Goal: Task Accomplishment & Management: Use online tool/utility

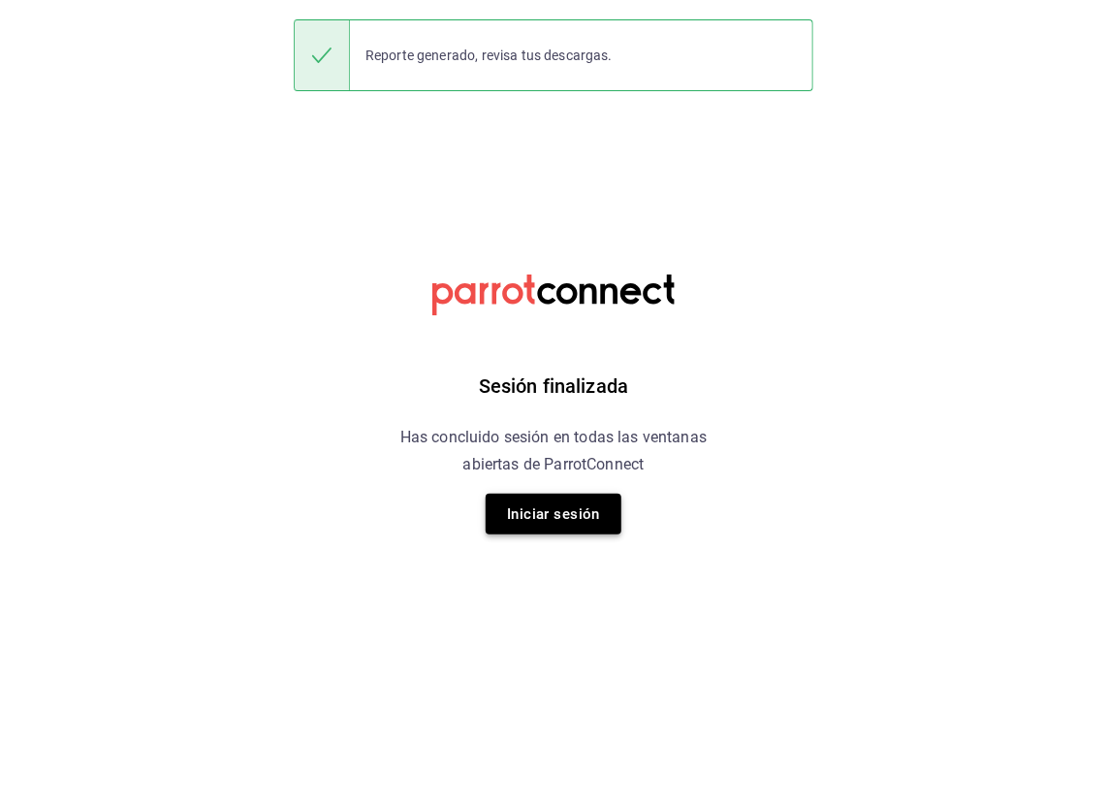
click at [529, 507] on button "Iniciar sesión" at bounding box center [554, 514] width 136 height 41
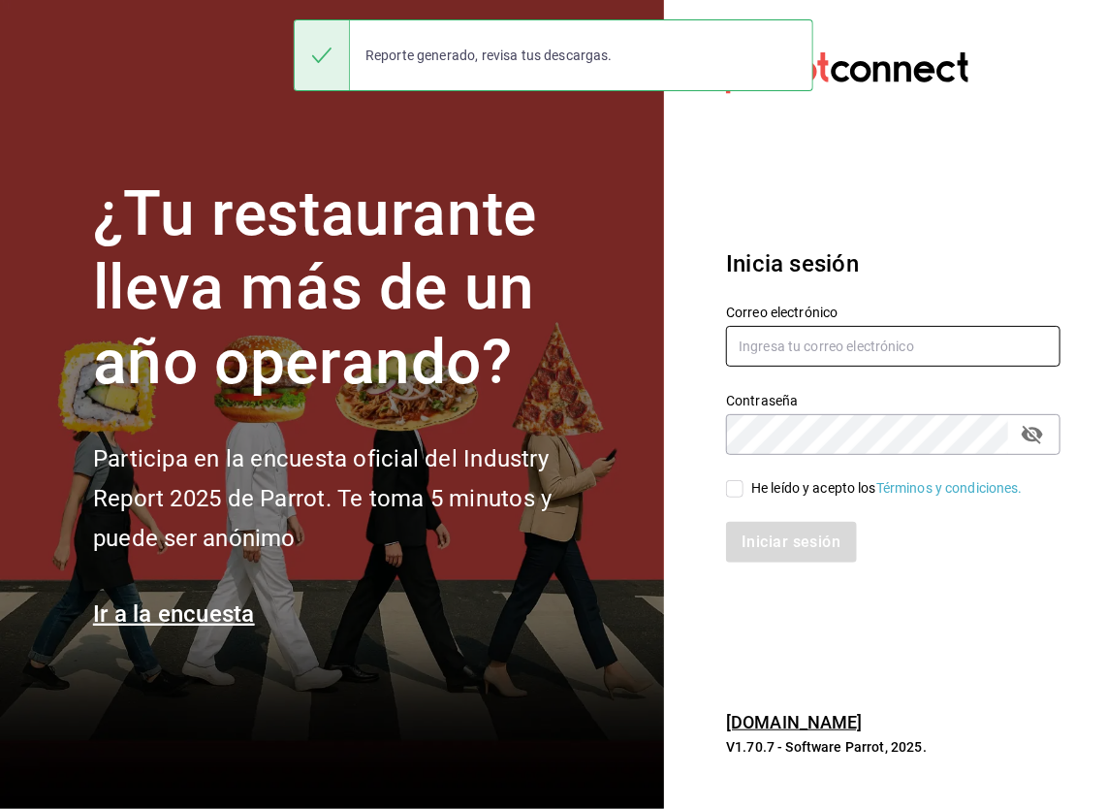
type input "[EMAIL_ADDRESS][PERSON_NAME][DOMAIN_NAME]"
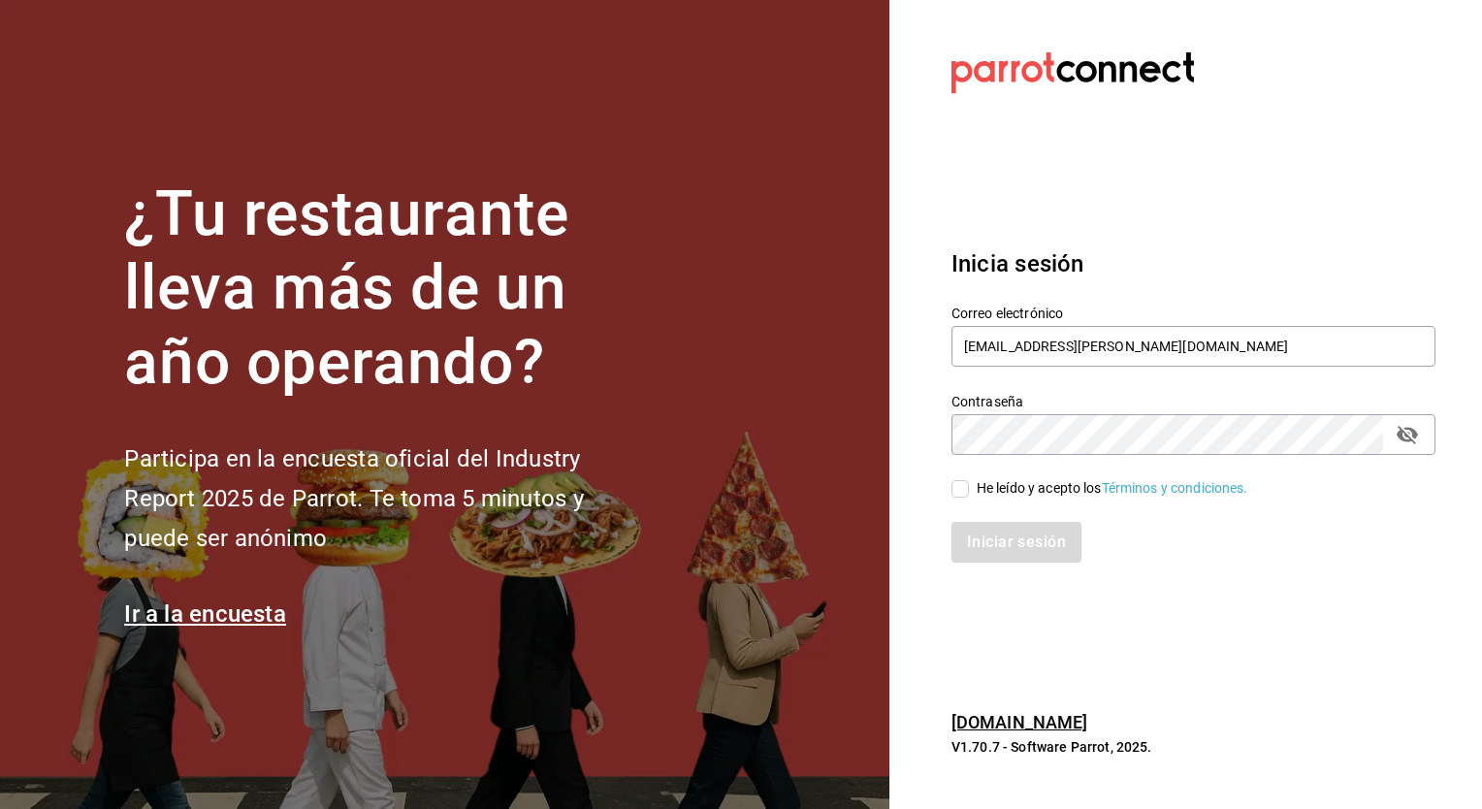
click at [965, 483] on input "He leído y acepto los Términos y condiciones." at bounding box center [959, 488] width 17 height 17
checkbox input "true"
click at [982, 533] on button "Iniciar sesión" at bounding box center [1017, 542] width 132 height 41
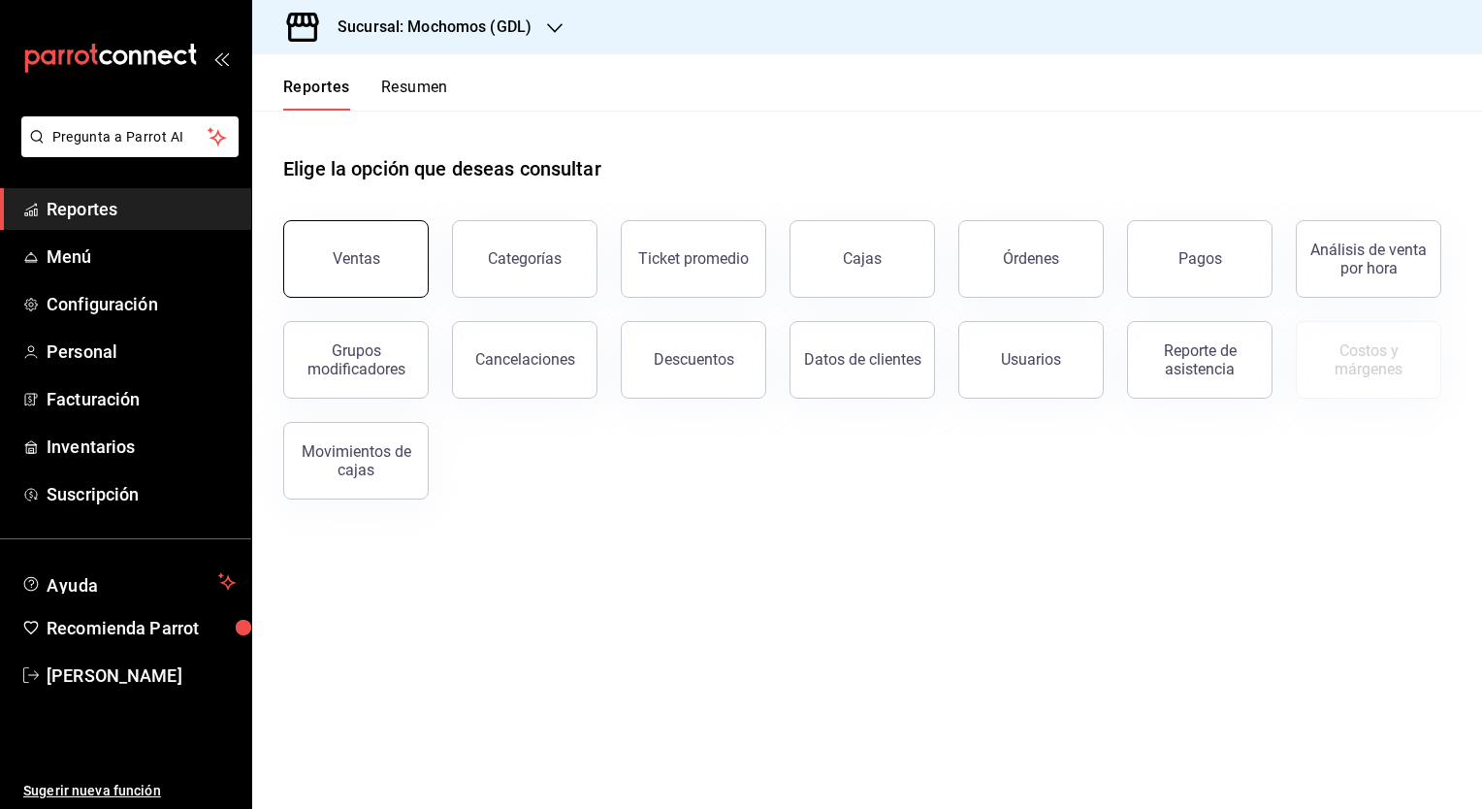
click at [410, 284] on button "Ventas" at bounding box center [355, 259] width 145 height 78
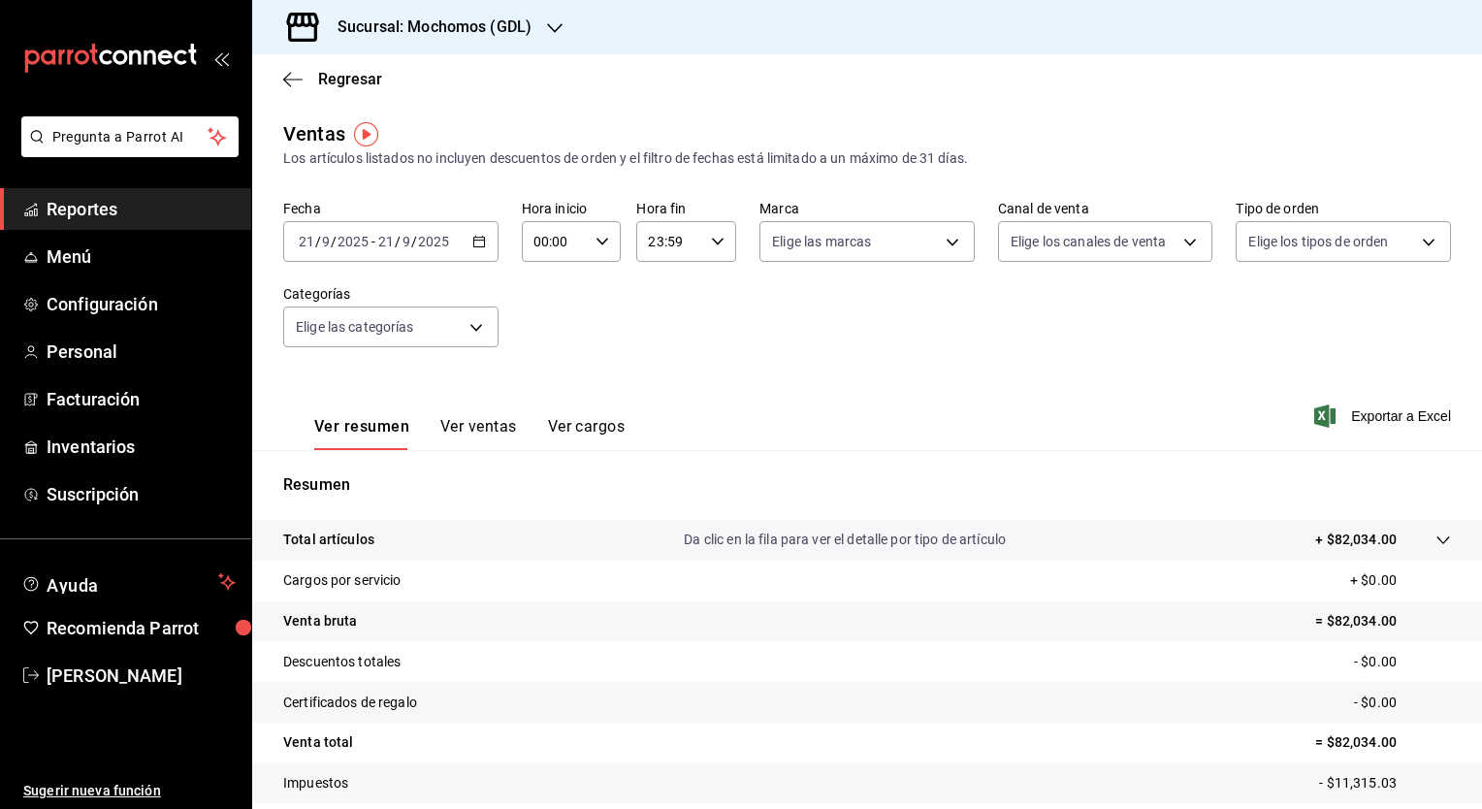
click at [479, 242] on icon "button" at bounding box center [479, 242] width 14 height 14
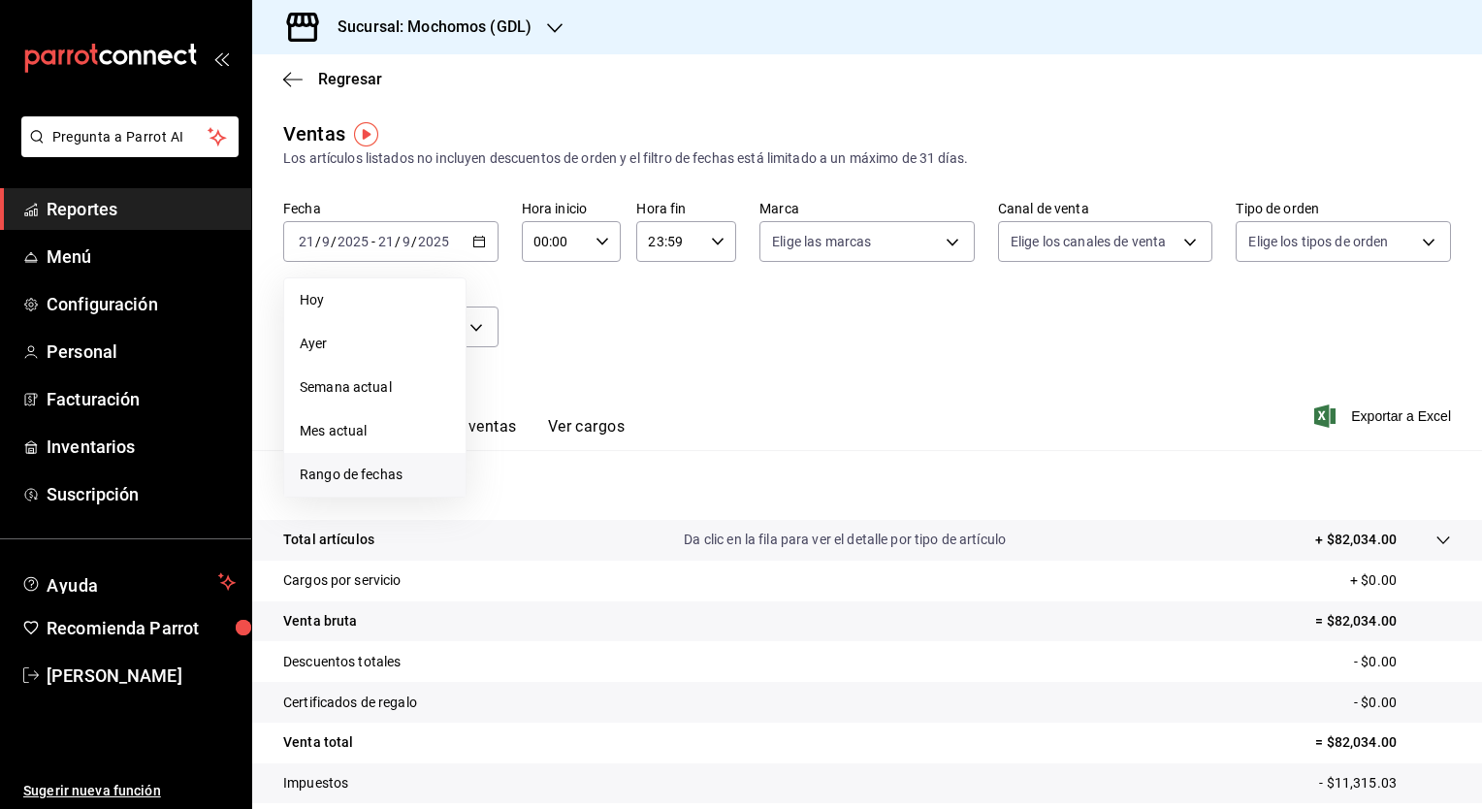
click at [316, 483] on span "Rango de fechas" at bounding box center [375, 475] width 150 height 20
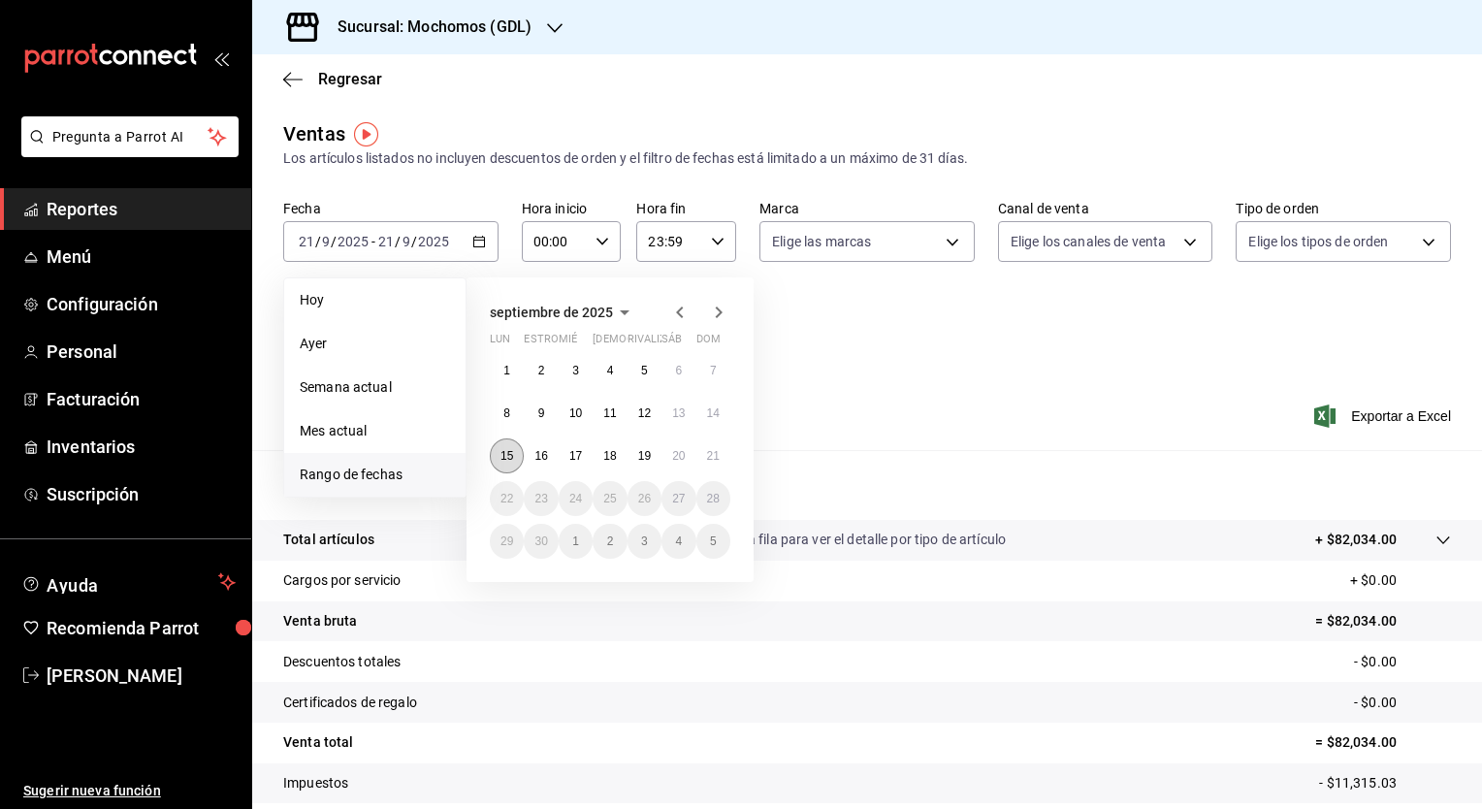
click at [496, 454] on button "15" at bounding box center [507, 455] width 34 height 35
click at [707, 459] on abbr "21" at bounding box center [713, 456] width 13 height 14
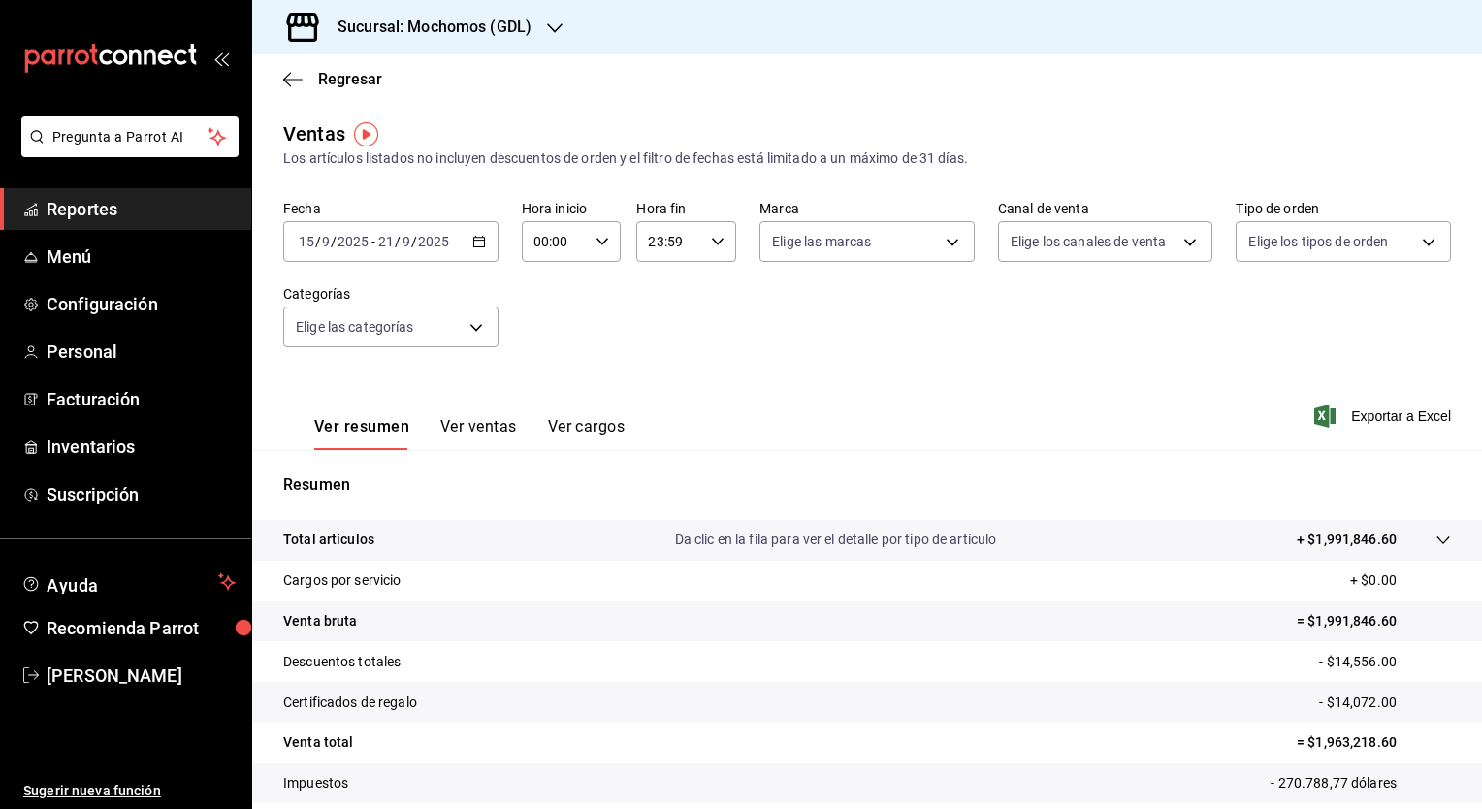
click at [596, 245] on icon "button" at bounding box center [602, 242] width 14 height 14
click at [552, 292] on button "05" at bounding box center [544, 273] width 42 height 39
type input "05:00"
click at [708, 246] on div at bounding box center [741, 404] width 1482 height 809
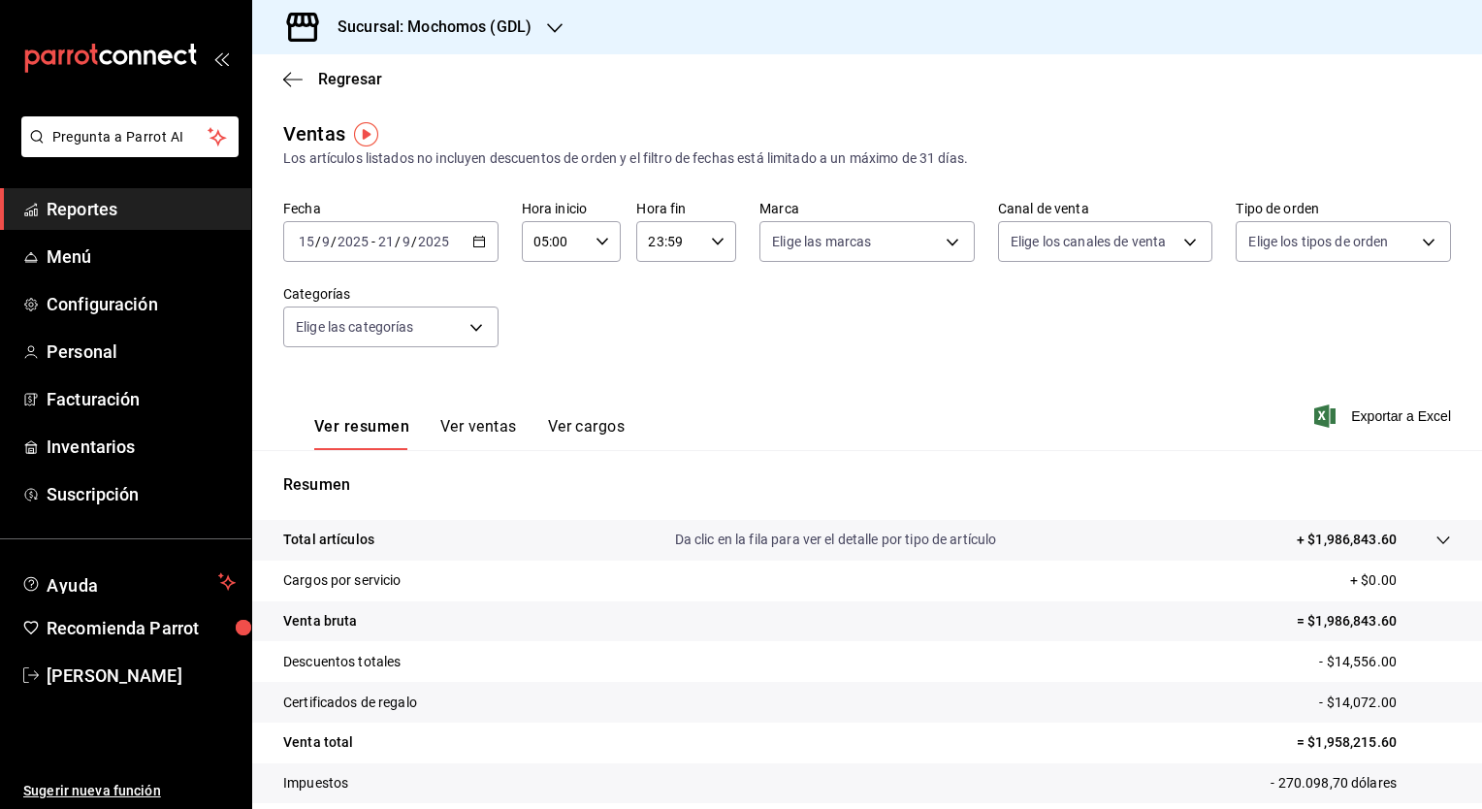
click at [711, 246] on icon "button" at bounding box center [718, 242] width 14 height 14
click at [657, 367] on button "05" at bounding box center [657, 377] width 42 height 39
click at [713, 289] on span "00" at bounding box center [706, 291] width 18 height 16
type input "05:00"
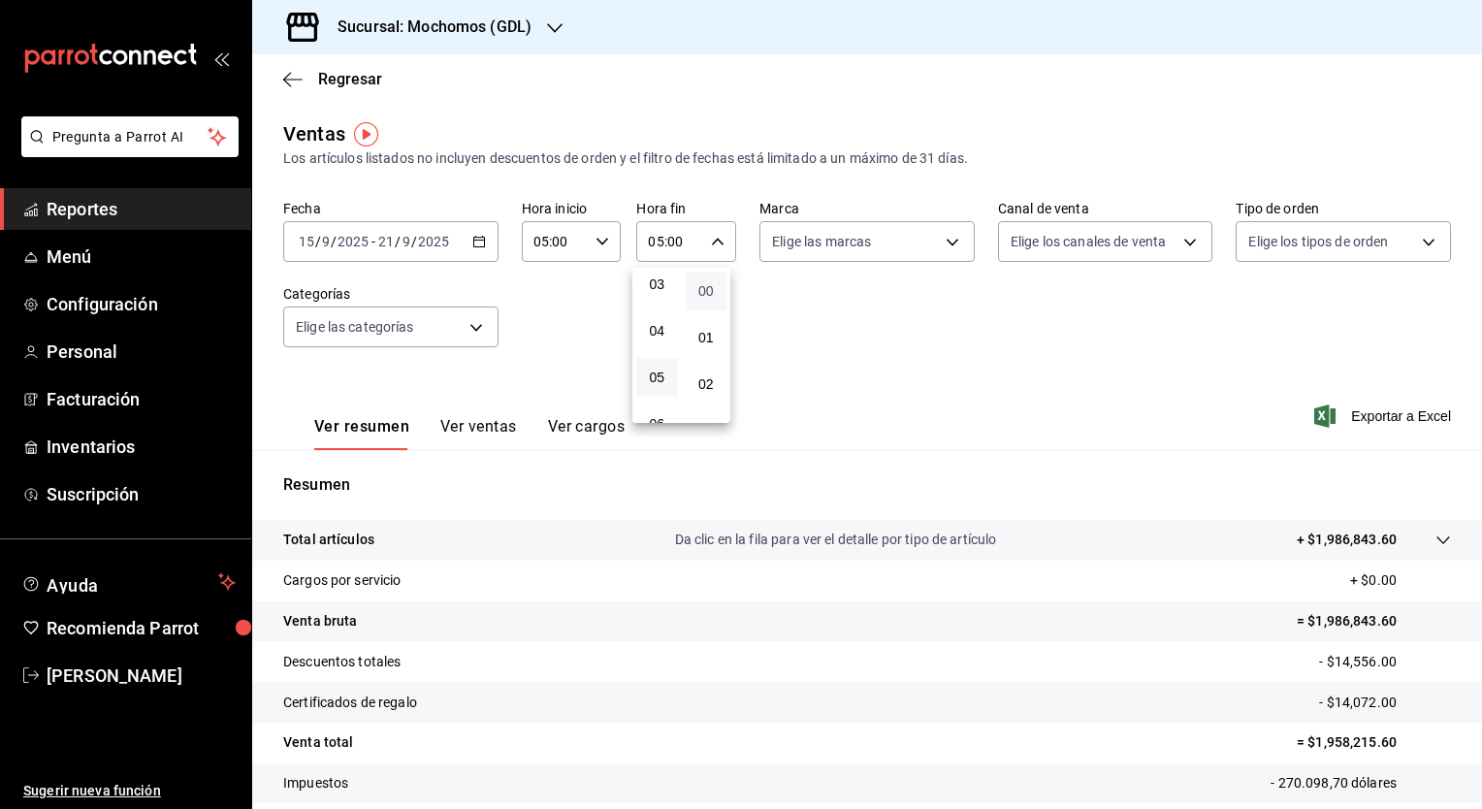
click at [713, 289] on span "00" at bounding box center [706, 291] width 18 height 16
click at [943, 241] on div at bounding box center [741, 404] width 1482 height 809
click at [943, 241] on body "Pregunta a Parrot AI Reportes Menú Configuración Personal Facturación Inventari…" at bounding box center [741, 404] width 1482 height 809
click at [883, 329] on li "Ver todas" at bounding box center [859, 314] width 210 height 57
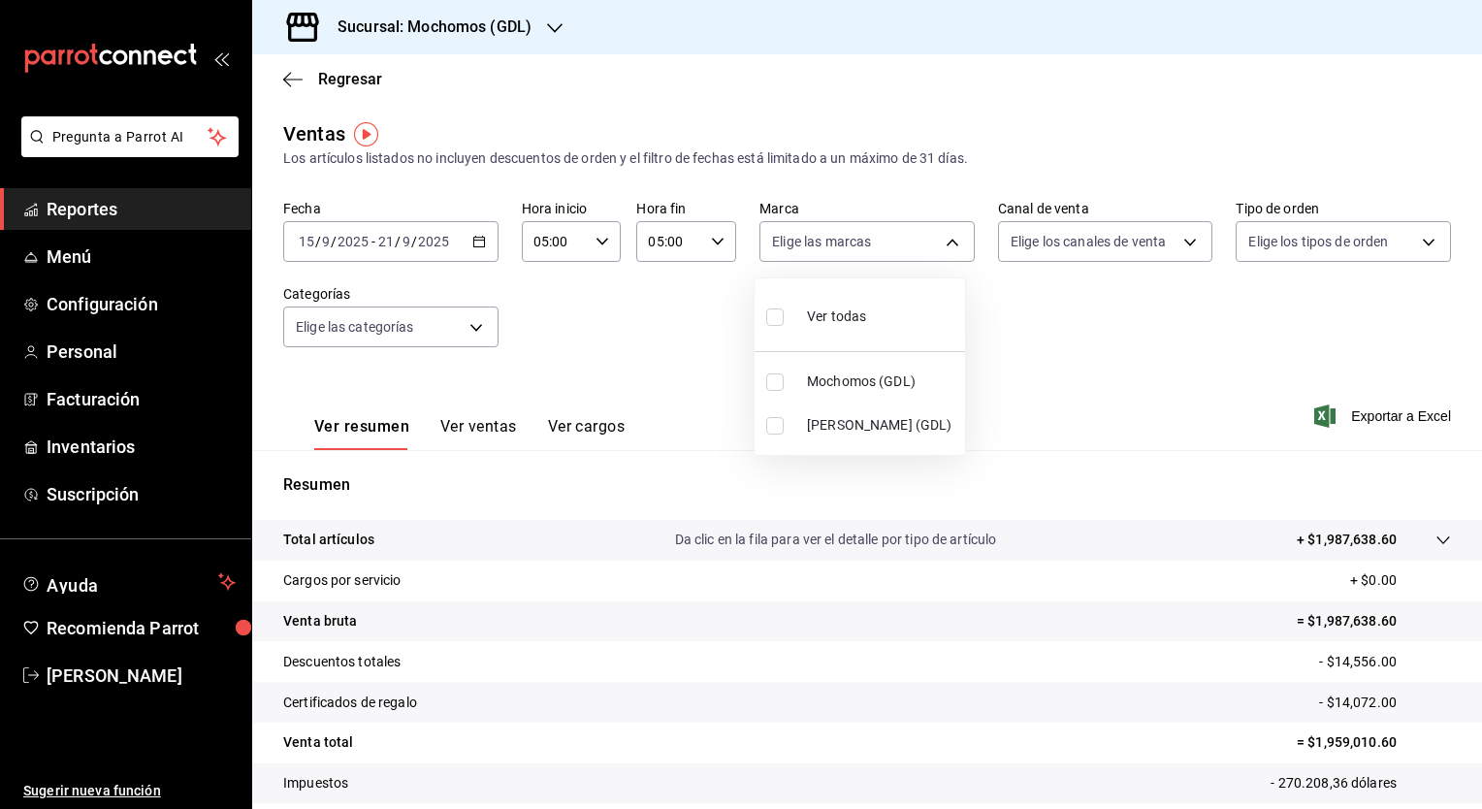
type input "36c25d4a-7cb0-456c-a434-e981d54830bc,9cac9703-0c5a-4d8b-addd-5b6b571d65b9"
checkbox input "true"
click at [1187, 238] on div at bounding box center [741, 404] width 1482 height 809
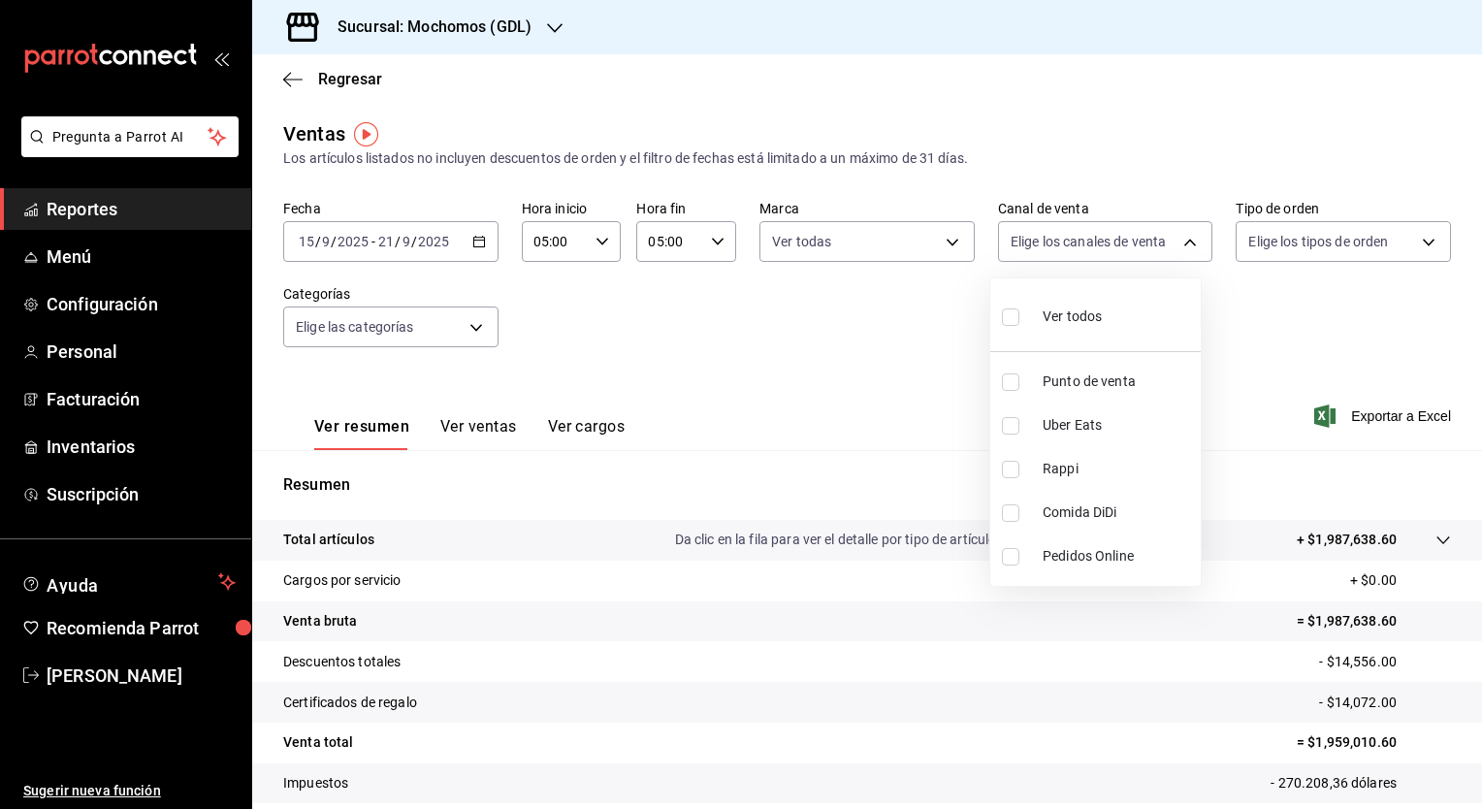
click at [1187, 238] on body "Pregunta a Parrot AI Reportes Menú Configuración Personal Facturación Inventari…" at bounding box center [741, 404] width 1482 height 809
click at [1116, 314] on li "Ver todos" at bounding box center [1095, 314] width 210 height 57
type input "PARROT,UBER_EATS,RAPPI,DIDI_FOOD,ONLINE"
checkbox input "true"
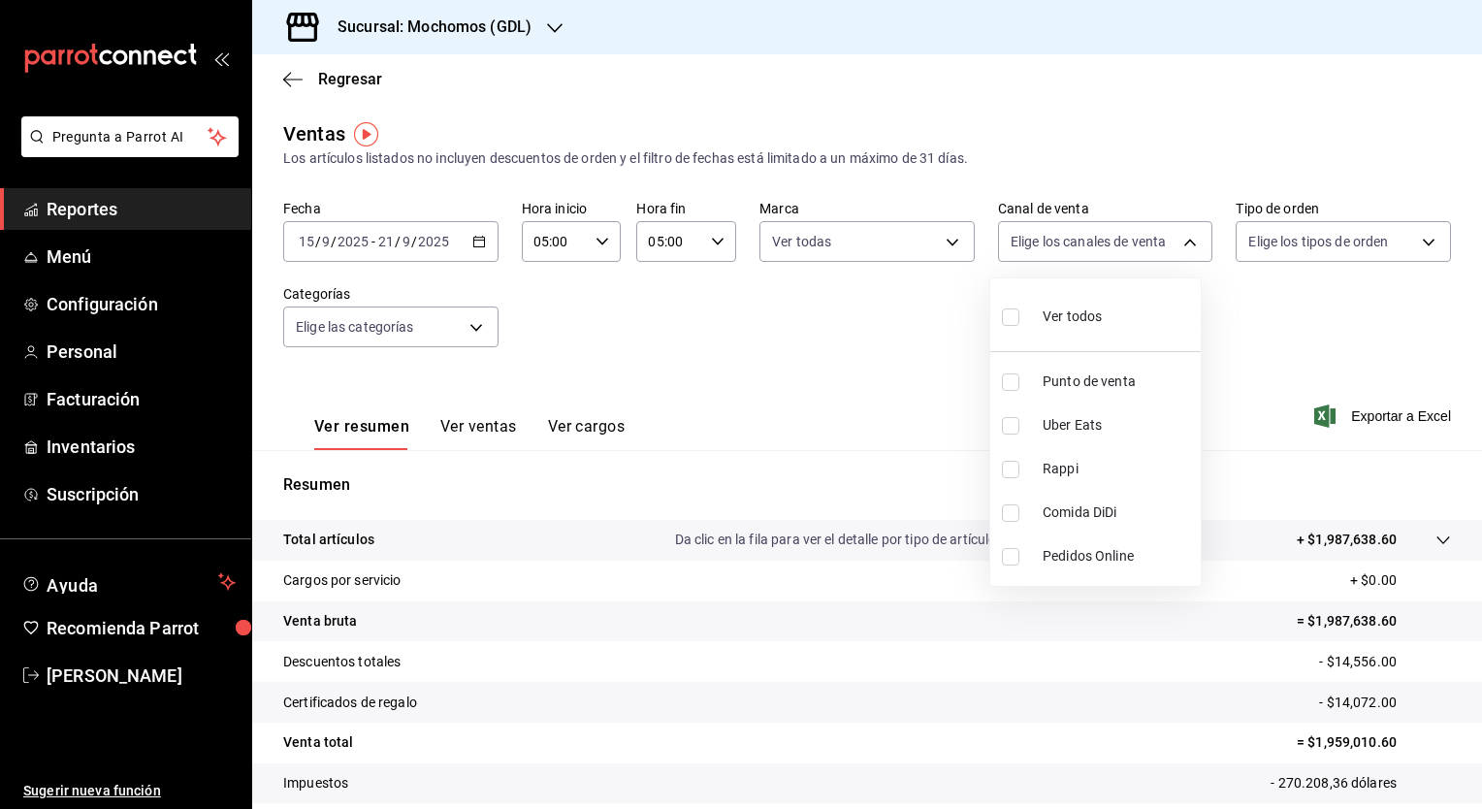
checkbox input "true"
click at [1420, 240] on div at bounding box center [741, 404] width 1482 height 809
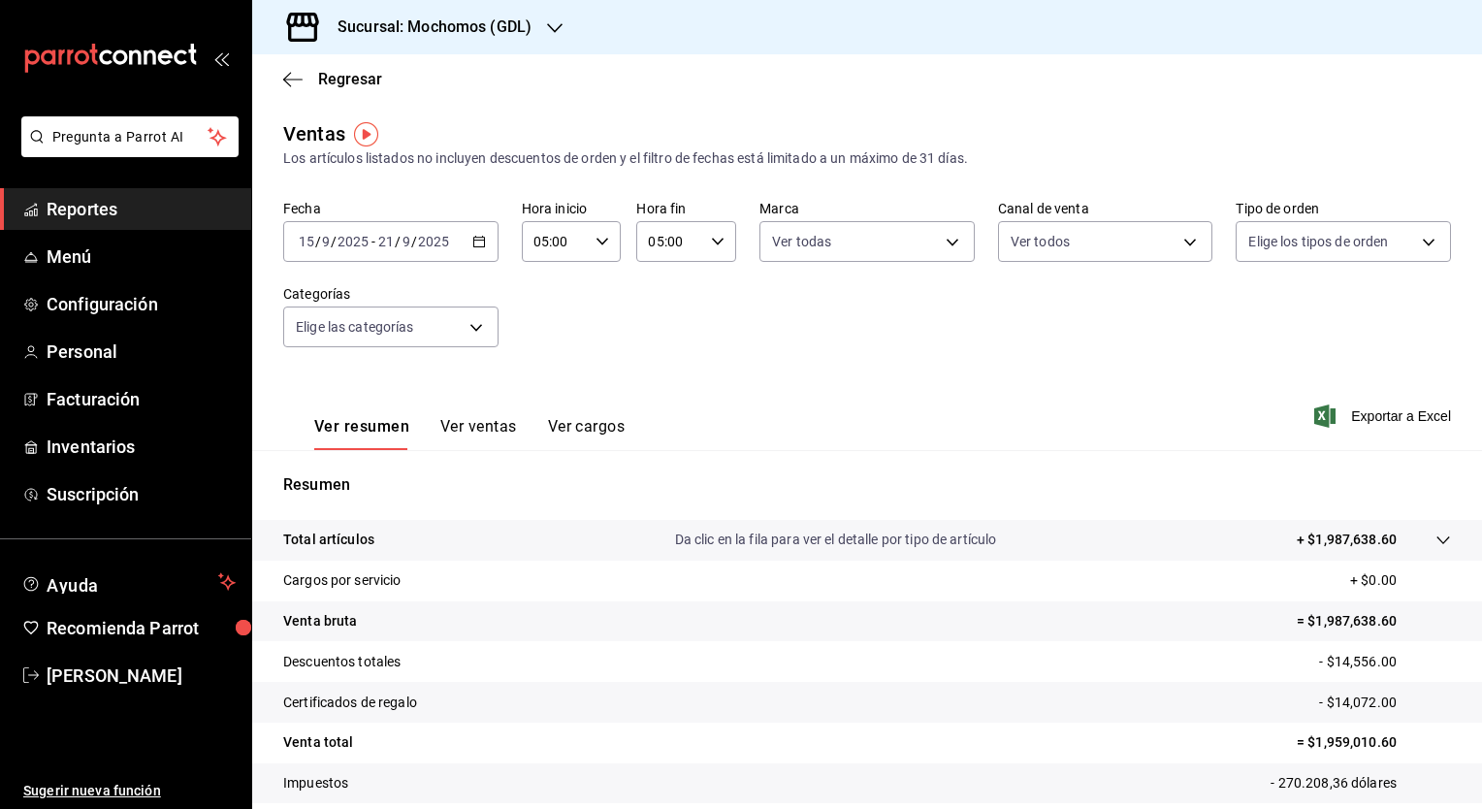
click at [1420, 240] on body "Pregunta a Parrot AI Reportes Menú Configuración Personal Facturación Inventari…" at bounding box center [741, 404] width 1482 height 809
click at [1310, 337] on li "Ver todos" at bounding box center [1330, 314] width 210 height 57
type input "c3d0baef-30c0-4718-9d76-caab43e27316,13c4cc4a-99d2-42c0-ba96-c3de8c08c13d,7b791…"
checkbox input "true"
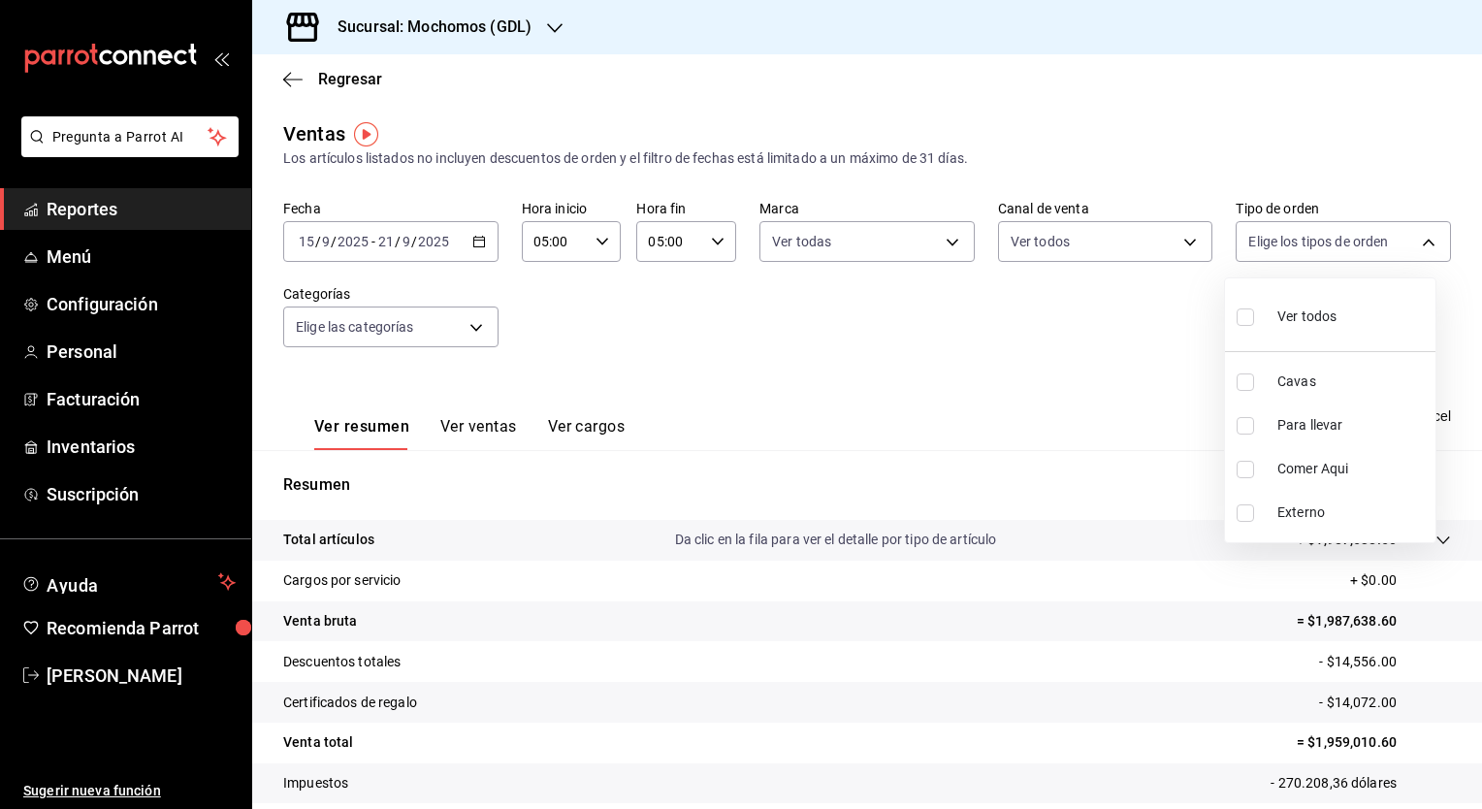
checkbox input "true"
click at [1310, 337] on li "Ver todos" at bounding box center [1330, 314] width 210 height 57
checkbox input "false"
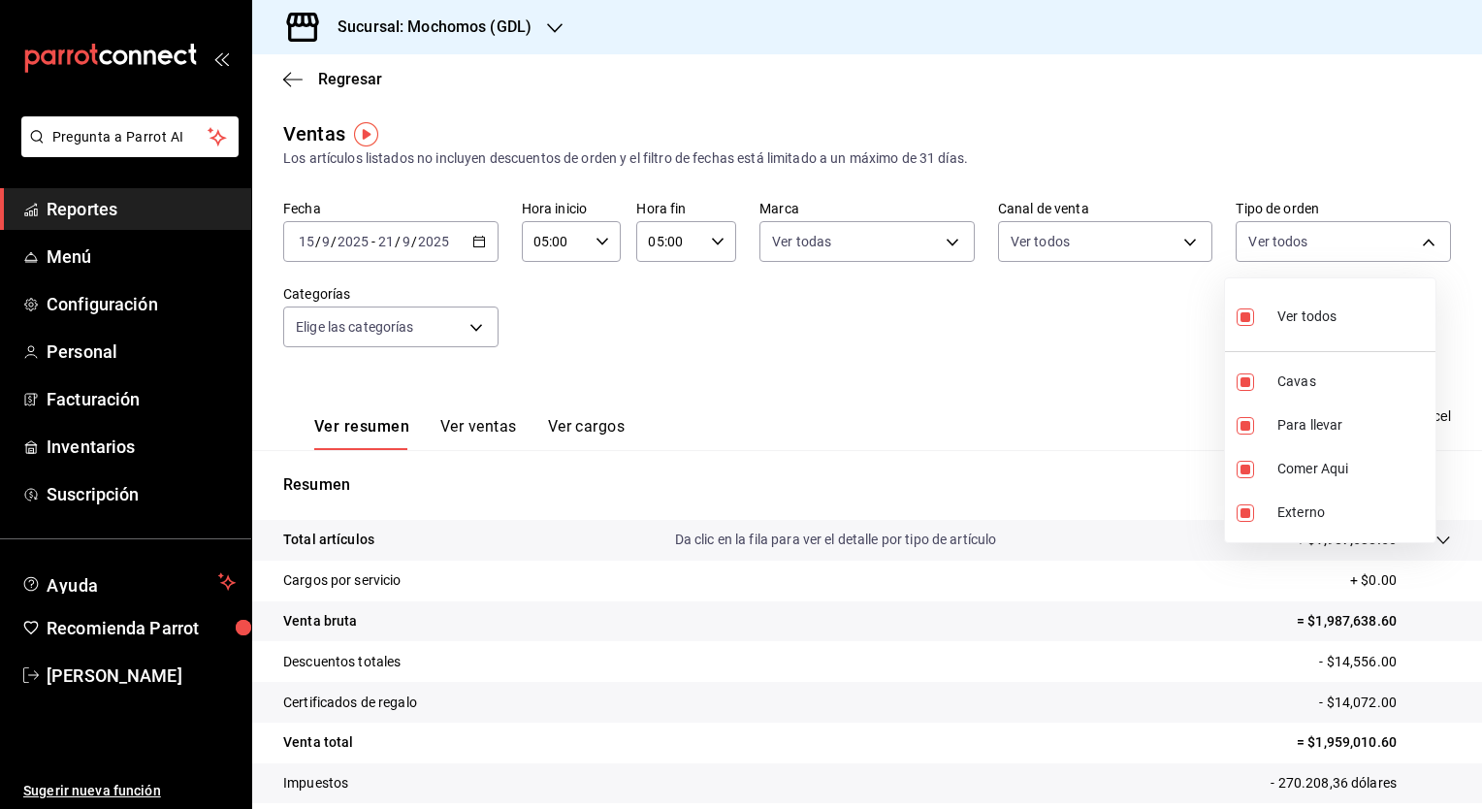
checkbox input "false"
click at [475, 337] on div at bounding box center [741, 404] width 1482 height 809
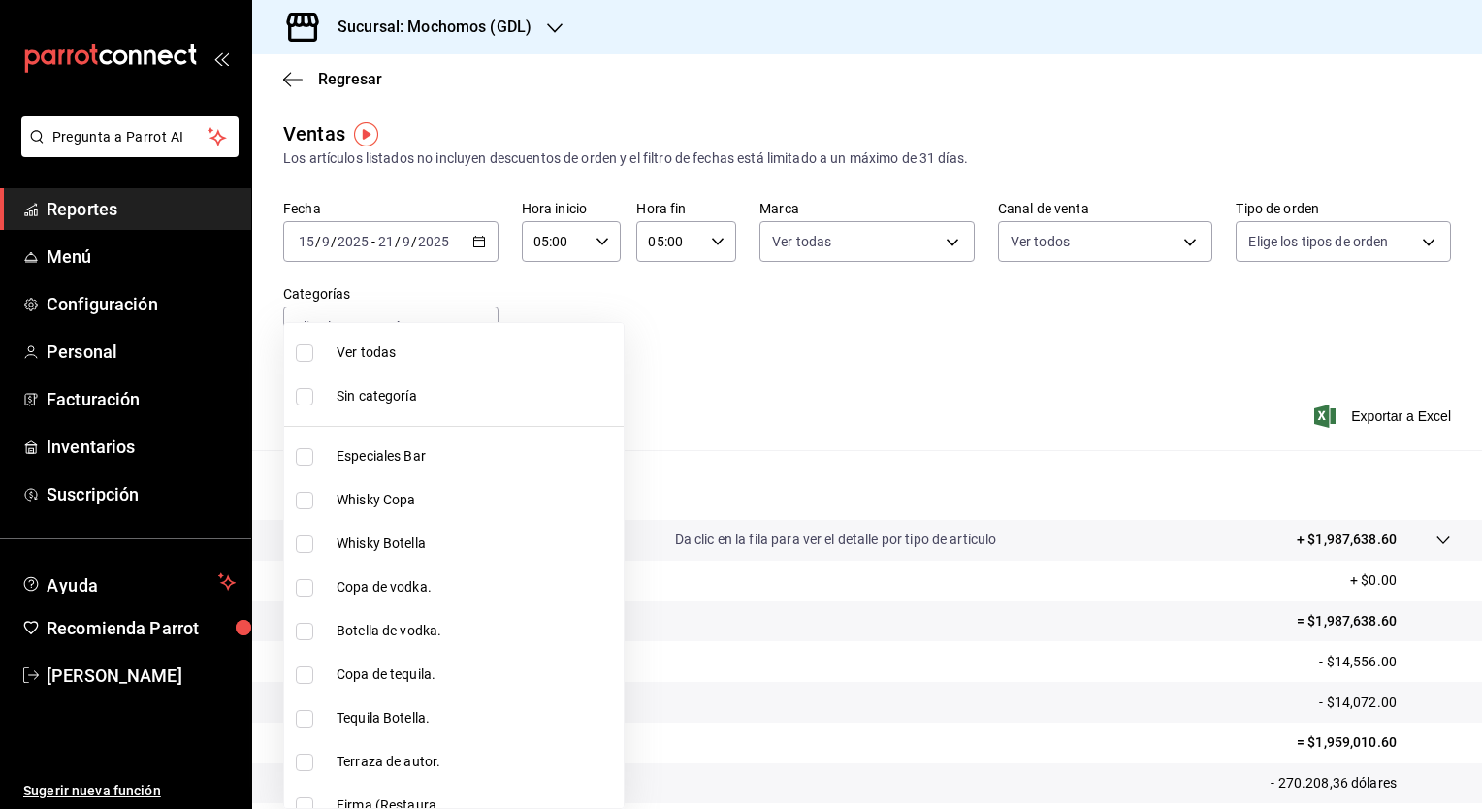
click at [475, 337] on body "Pregunta a Parrot AI Reportes Menú Configuración Personal Facturación Inventari…" at bounding box center [741, 404] width 1482 height 809
click at [445, 363] on li "Ver todas" at bounding box center [453, 353] width 339 height 44
type input "c0db8a99-aef8-4e9c-862d-72763fc5d605,0e6da5ad-e1ed-4623-8a7f-4db137866549,4ba6e…"
checkbox input "true"
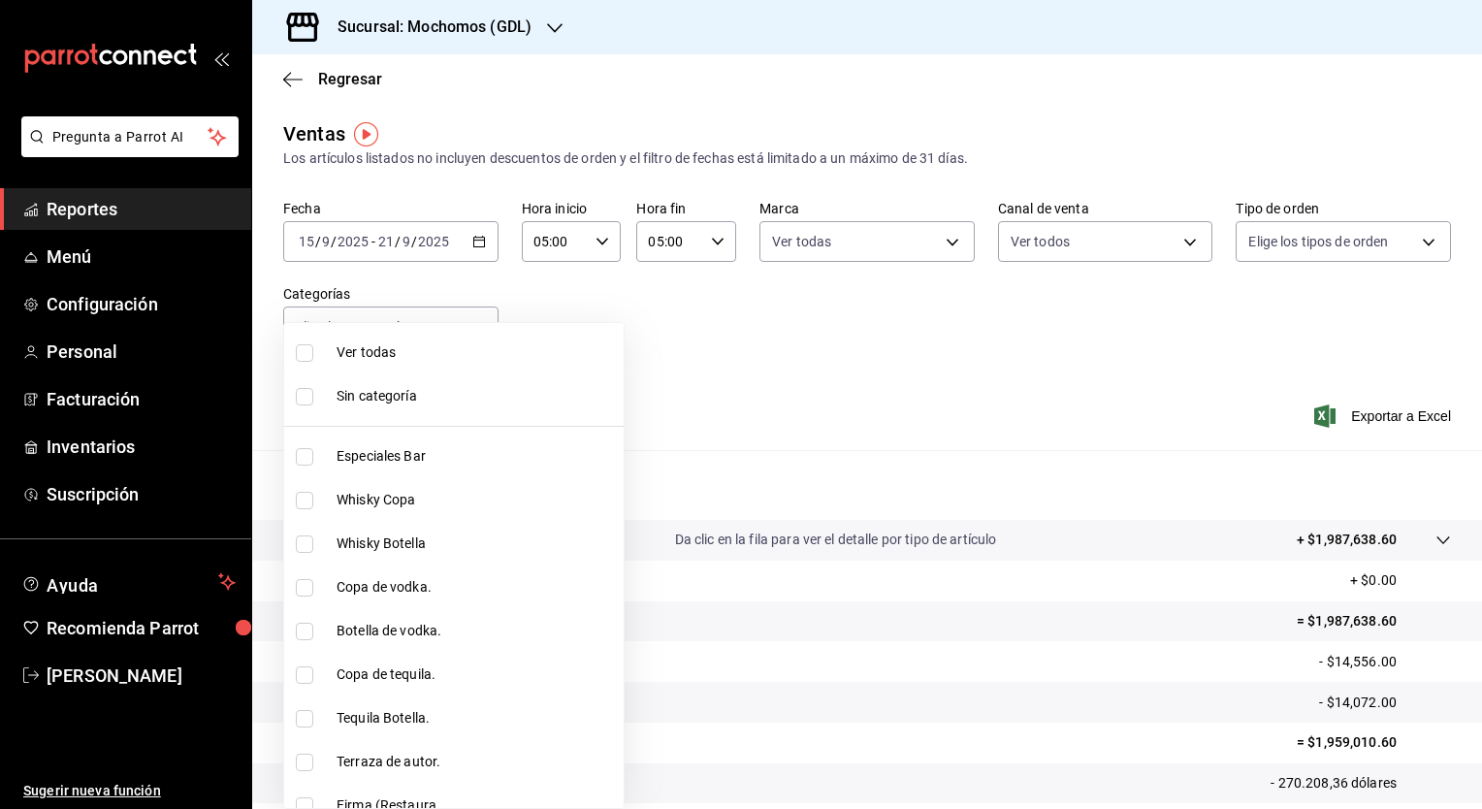
checkbox input "true"
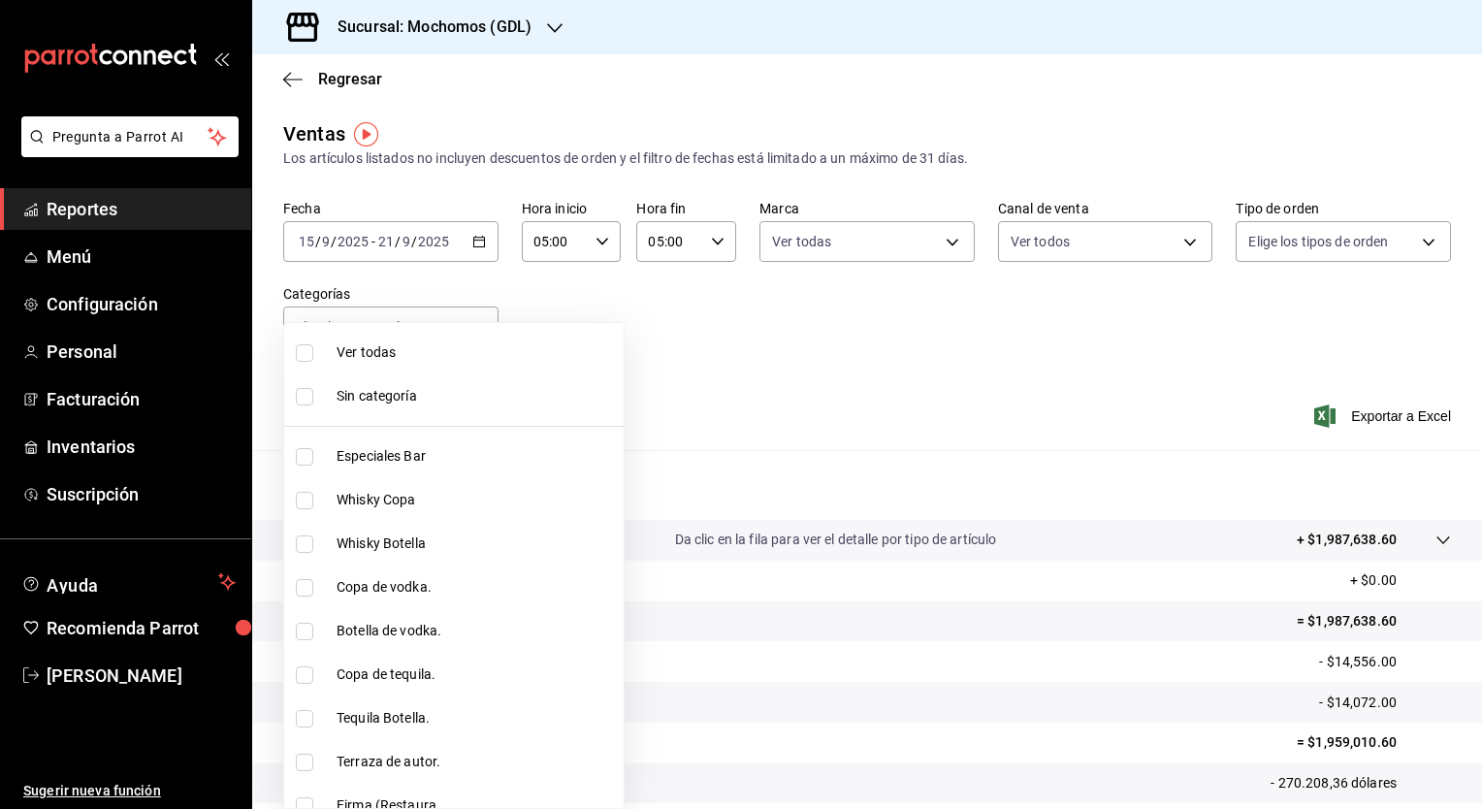
checkbox input "true"
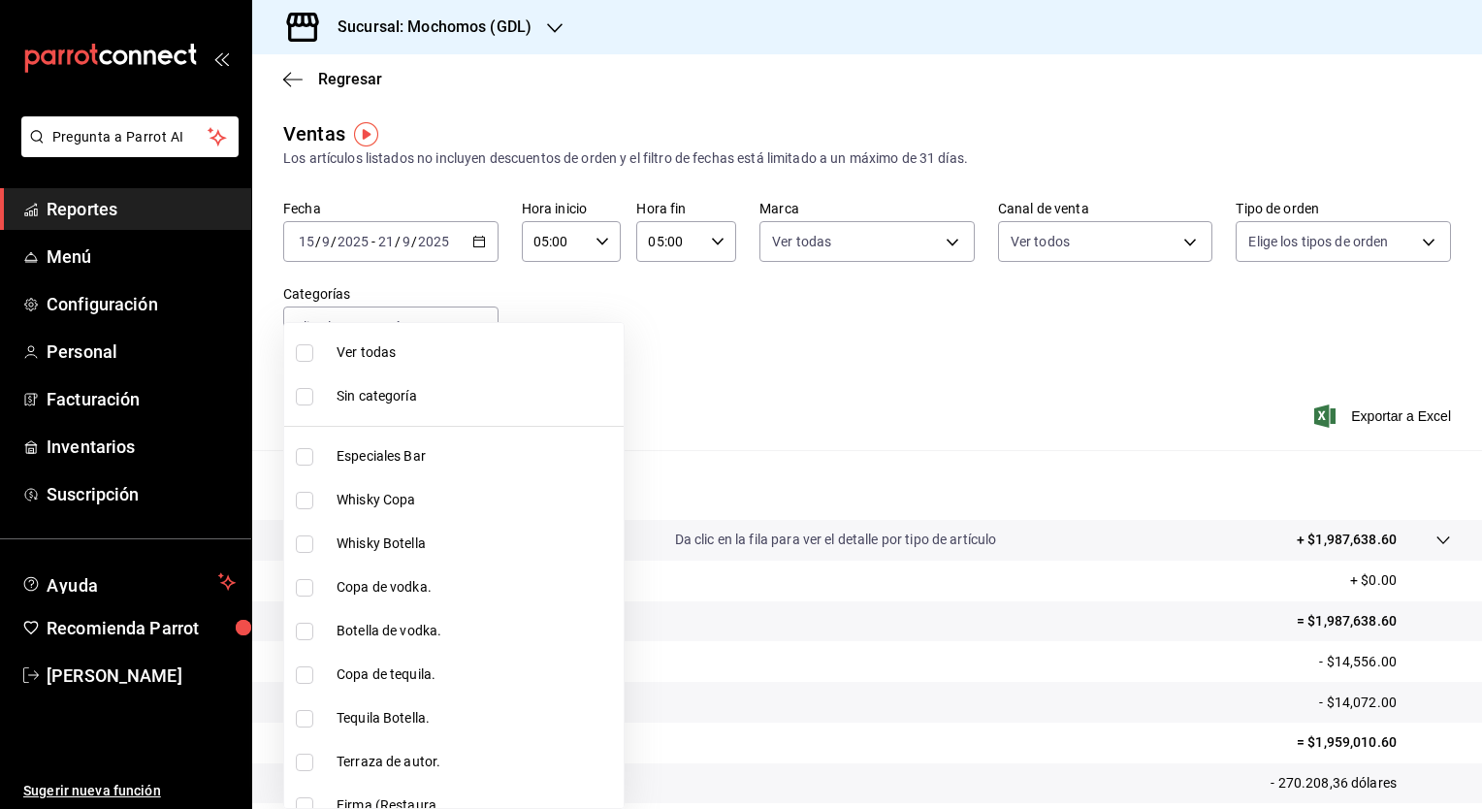
checkbox input "true"
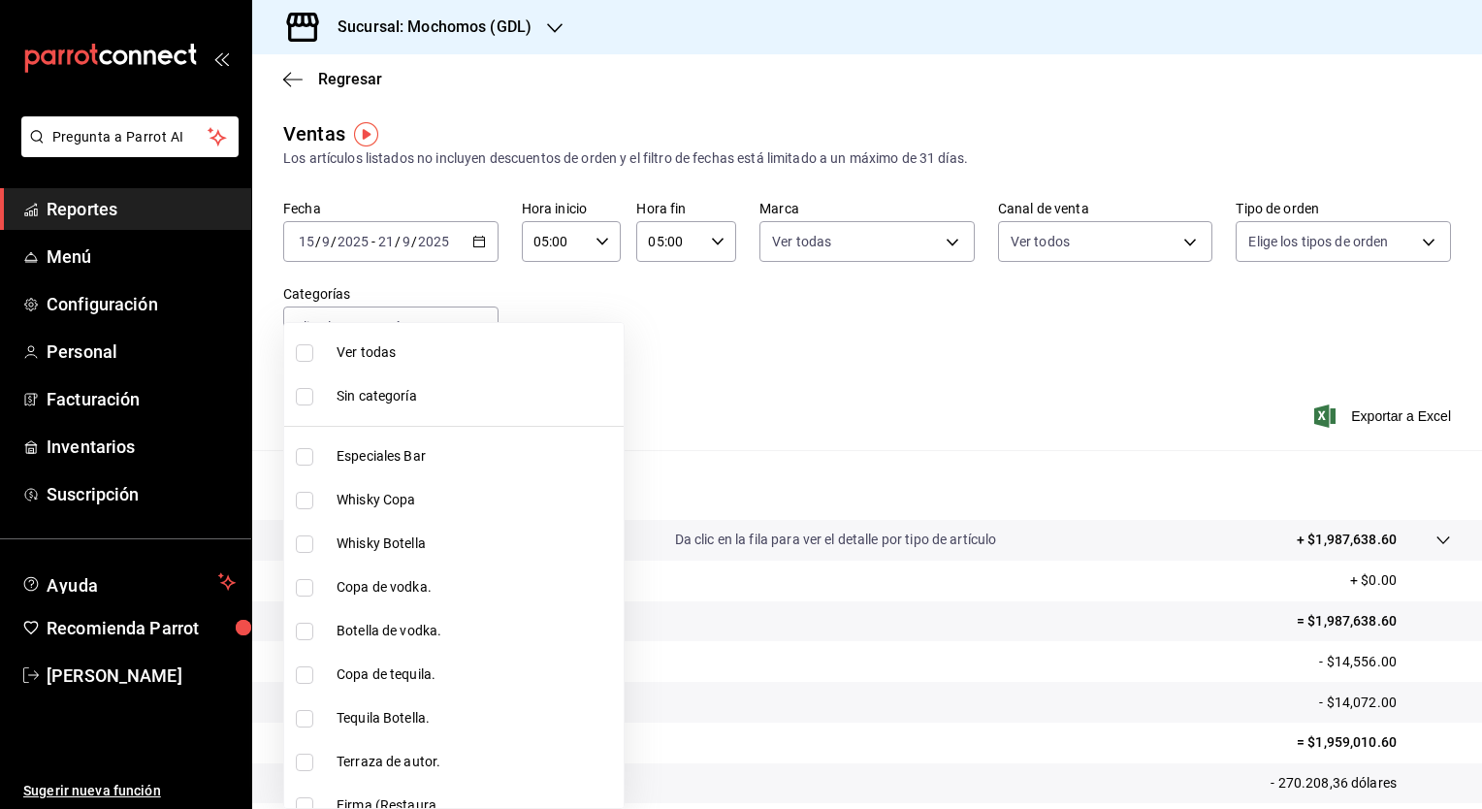
checkbox input "true"
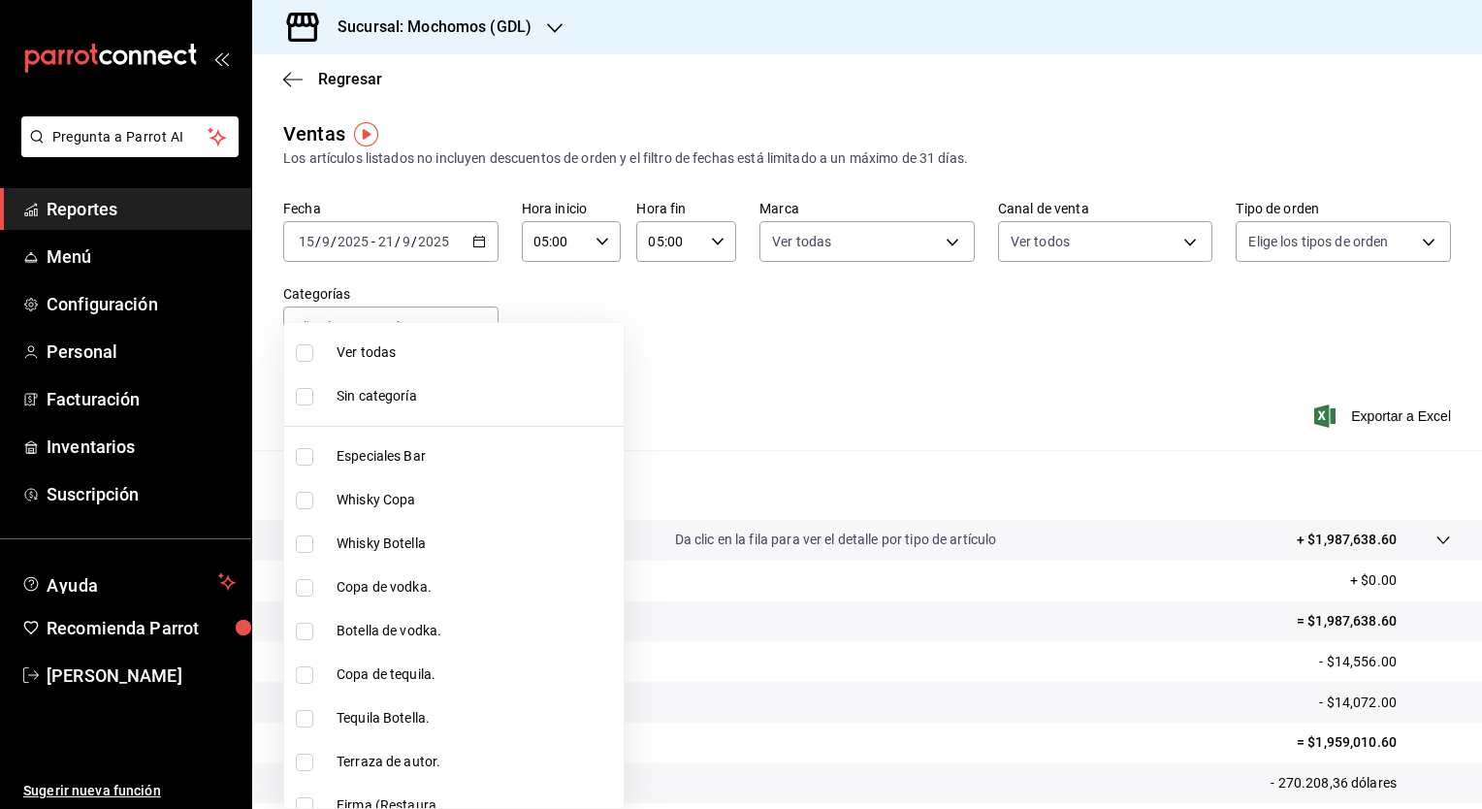
checkbox input "true"
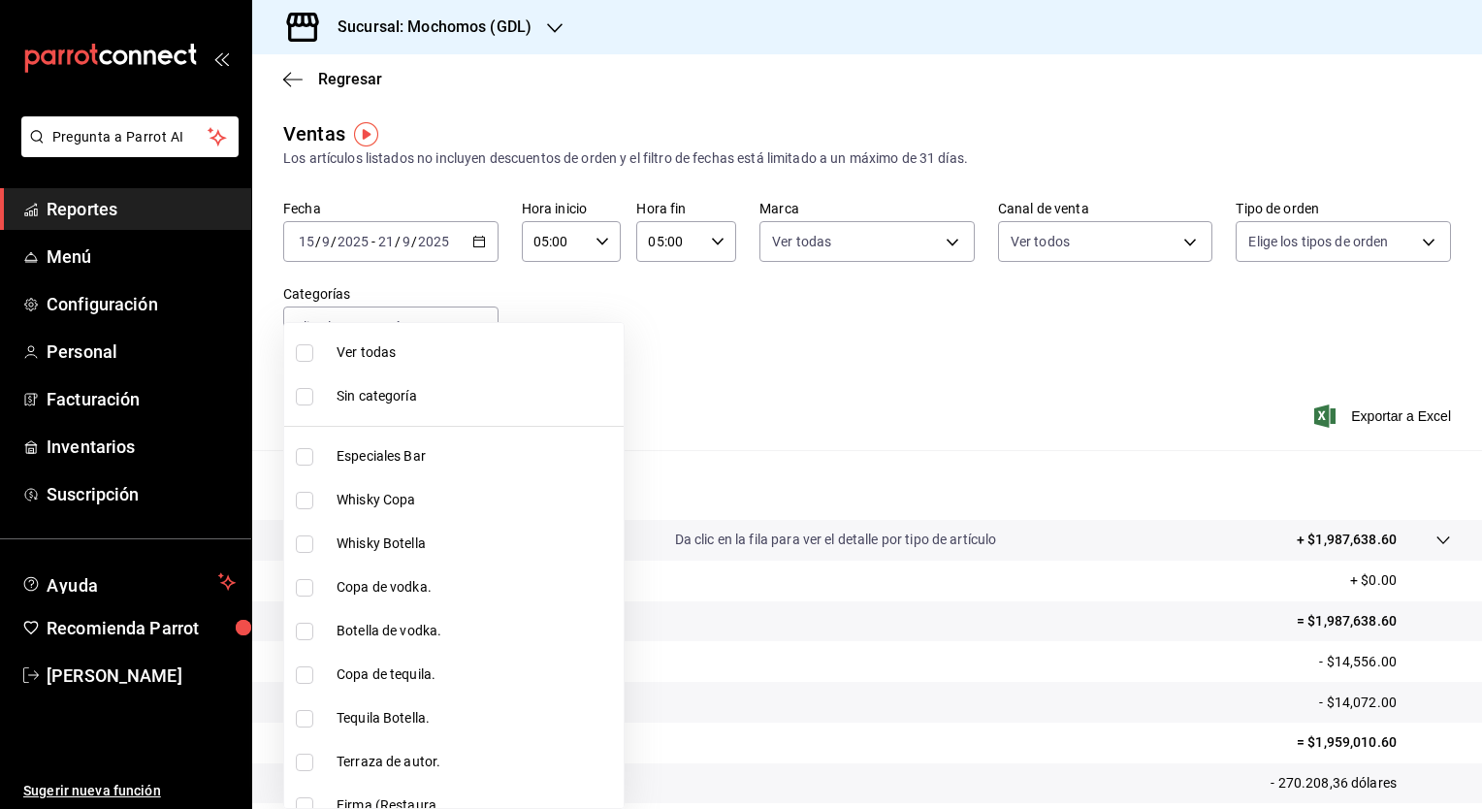
checkbox input "true"
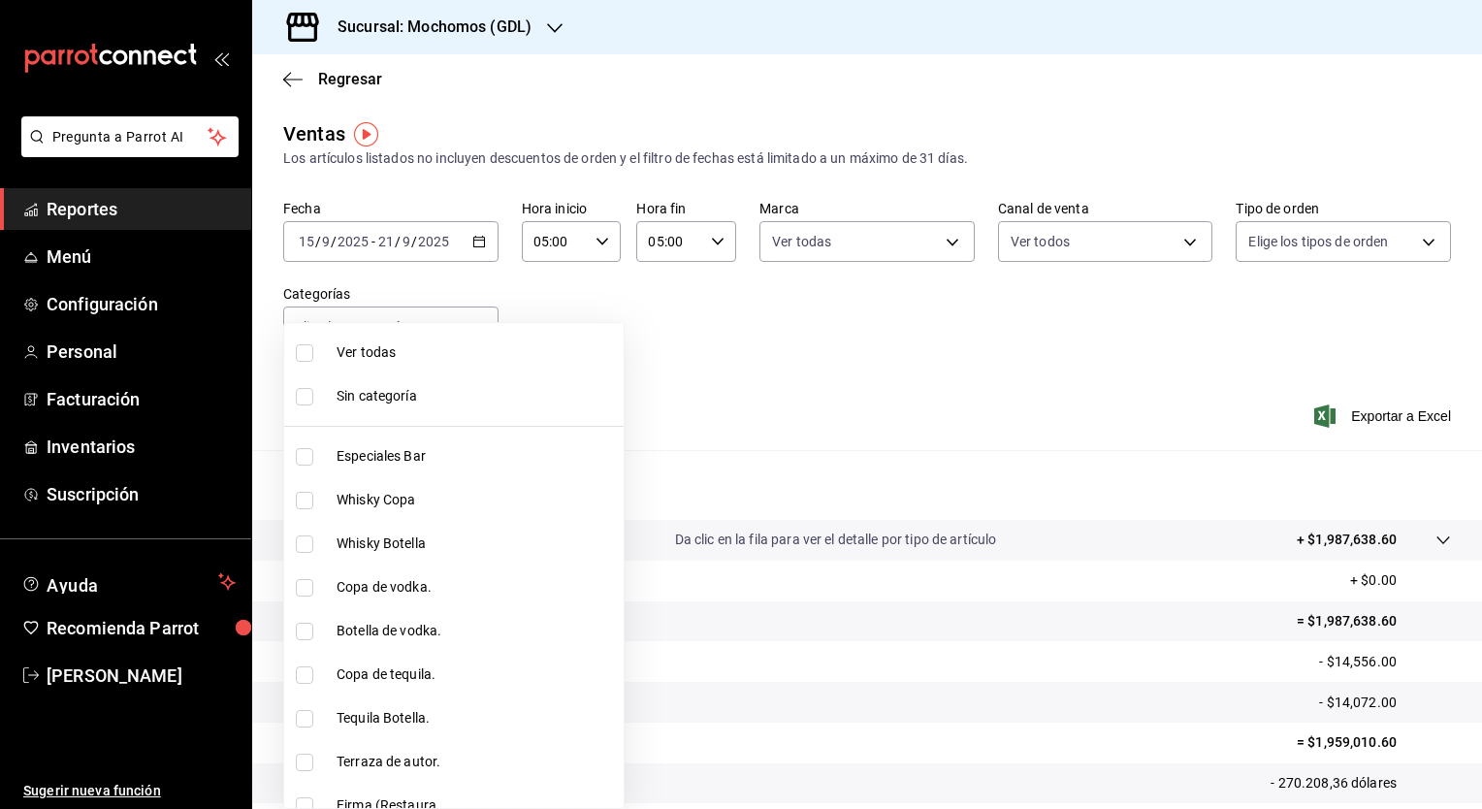
checkbox input "true"
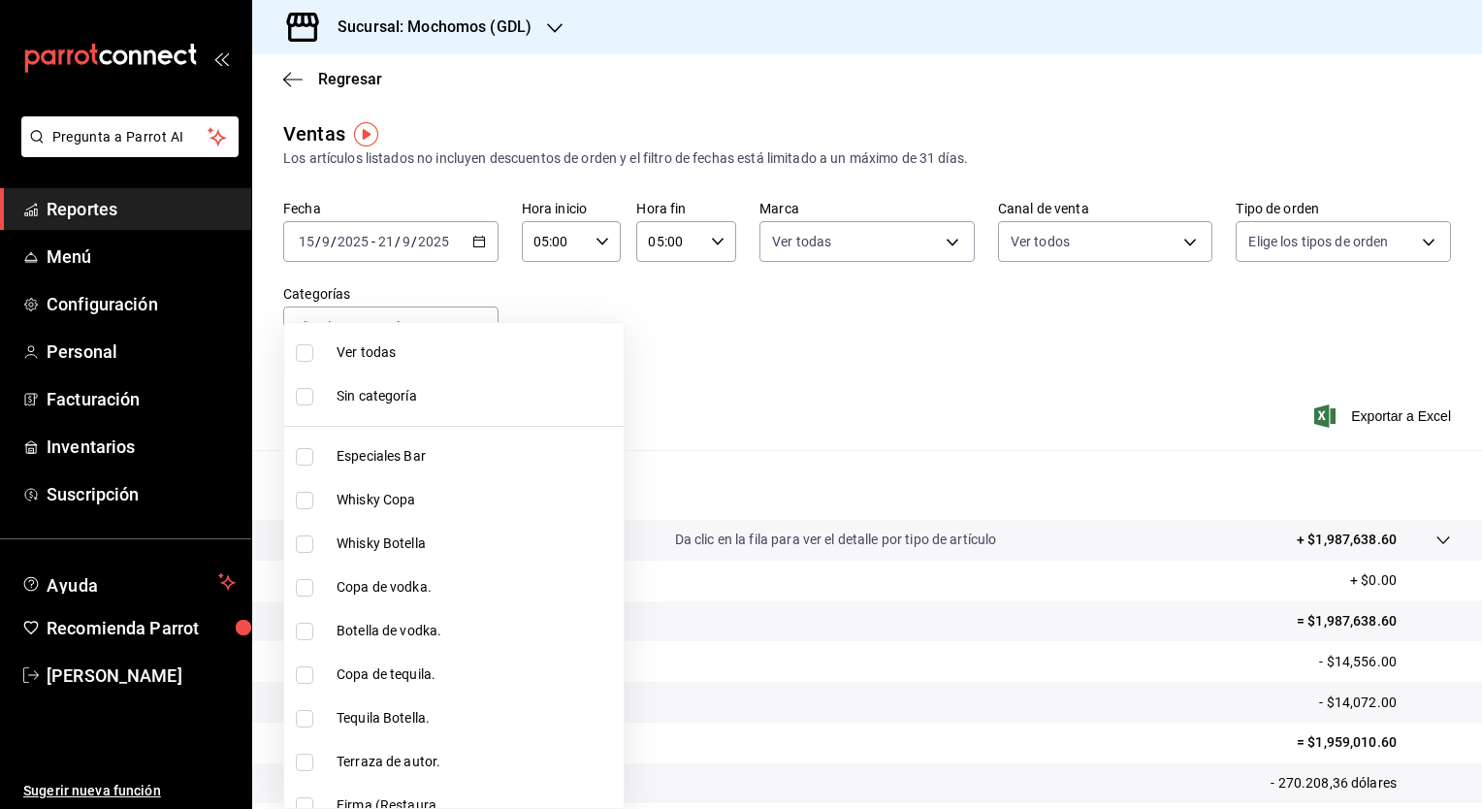
checkbox input "true"
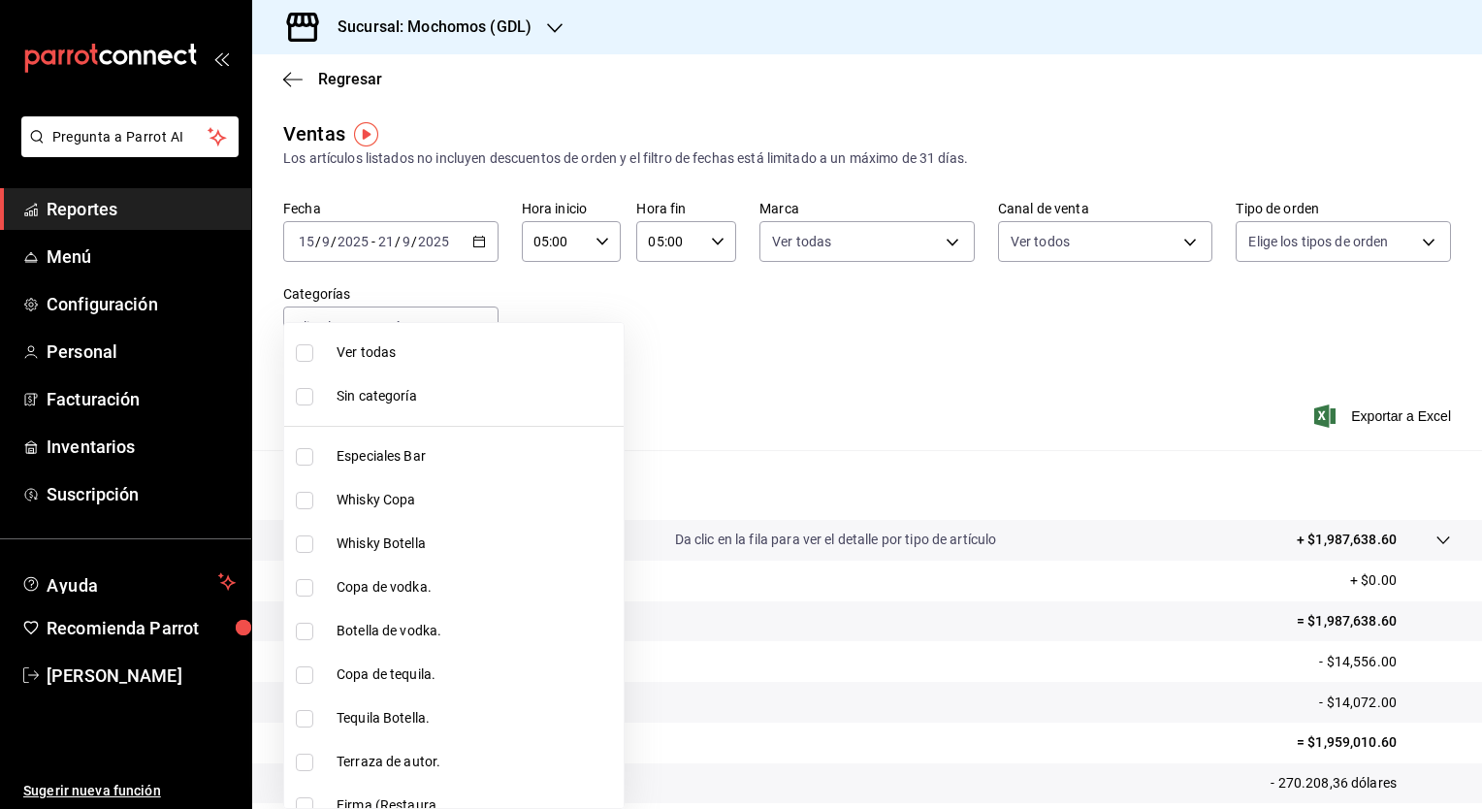
checkbox input "true"
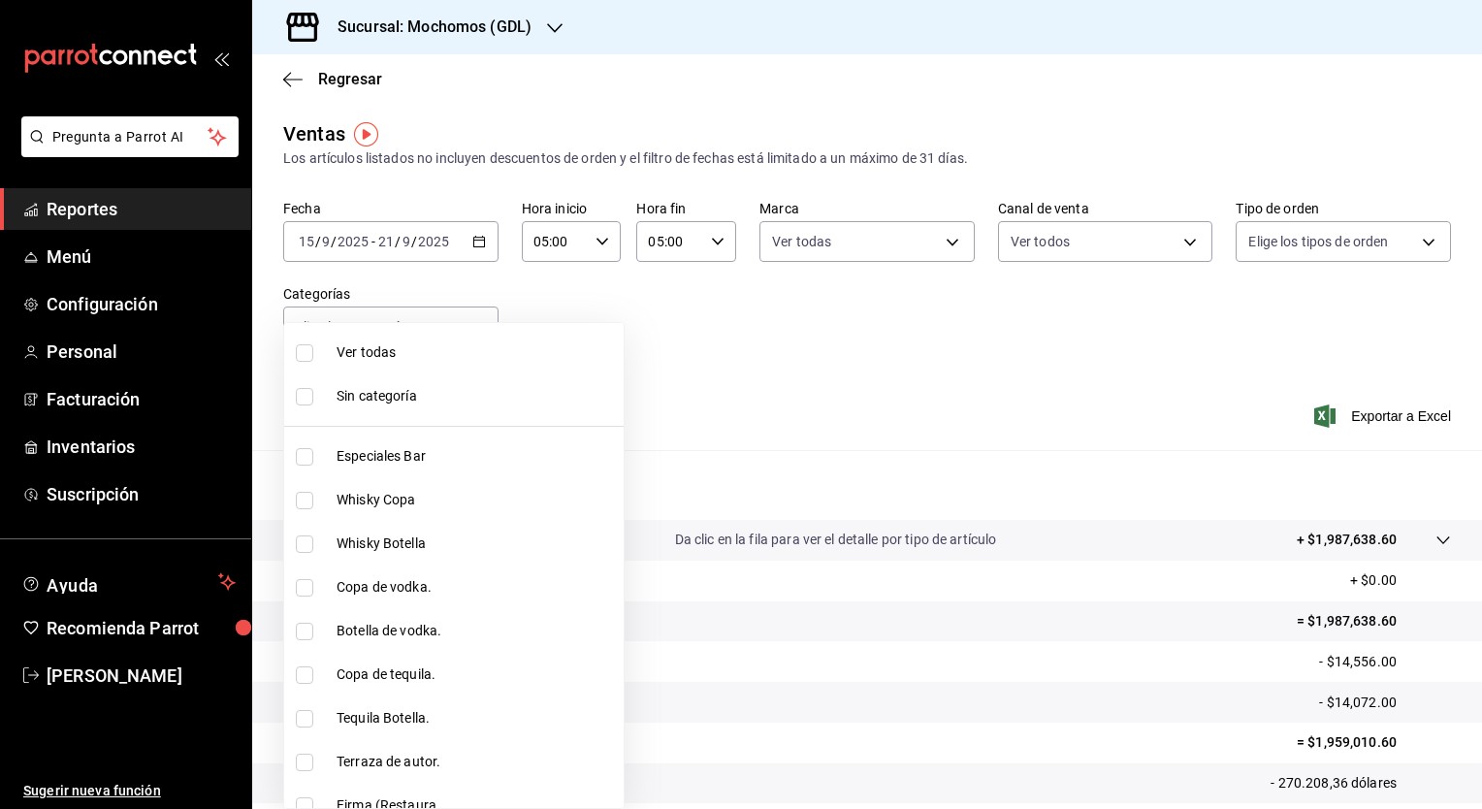
checkbox input "true"
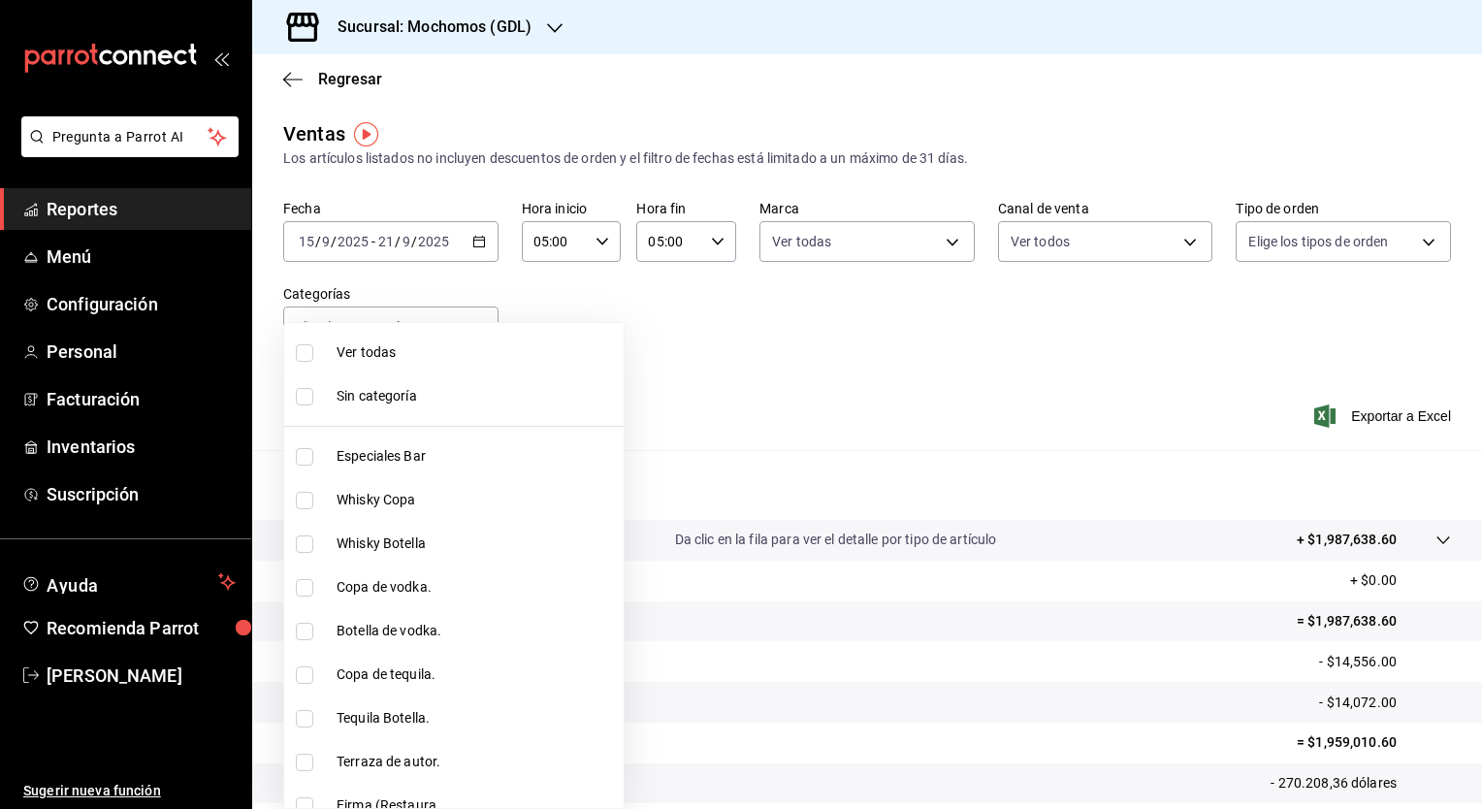
checkbox input "true"
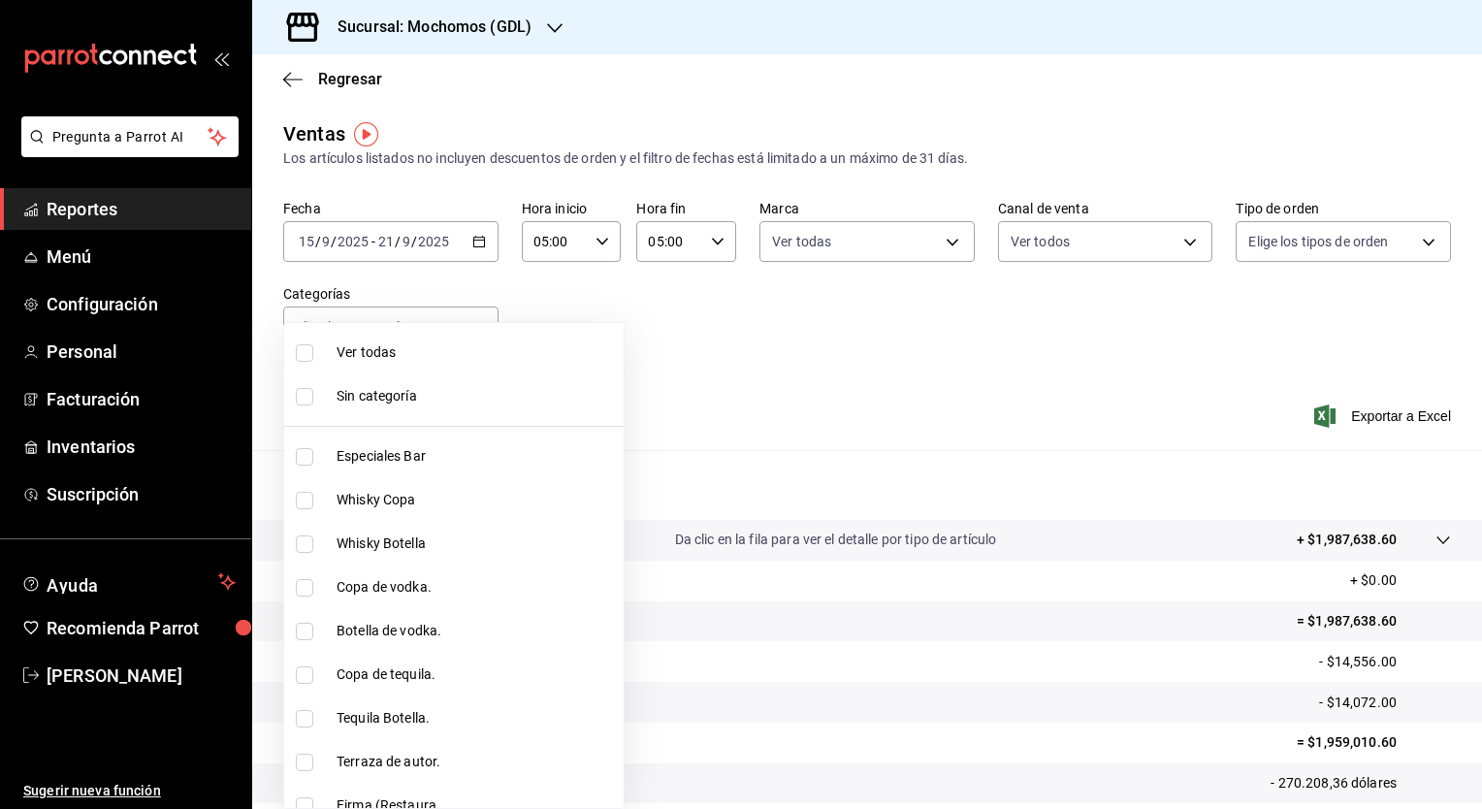
checkbox input "true"
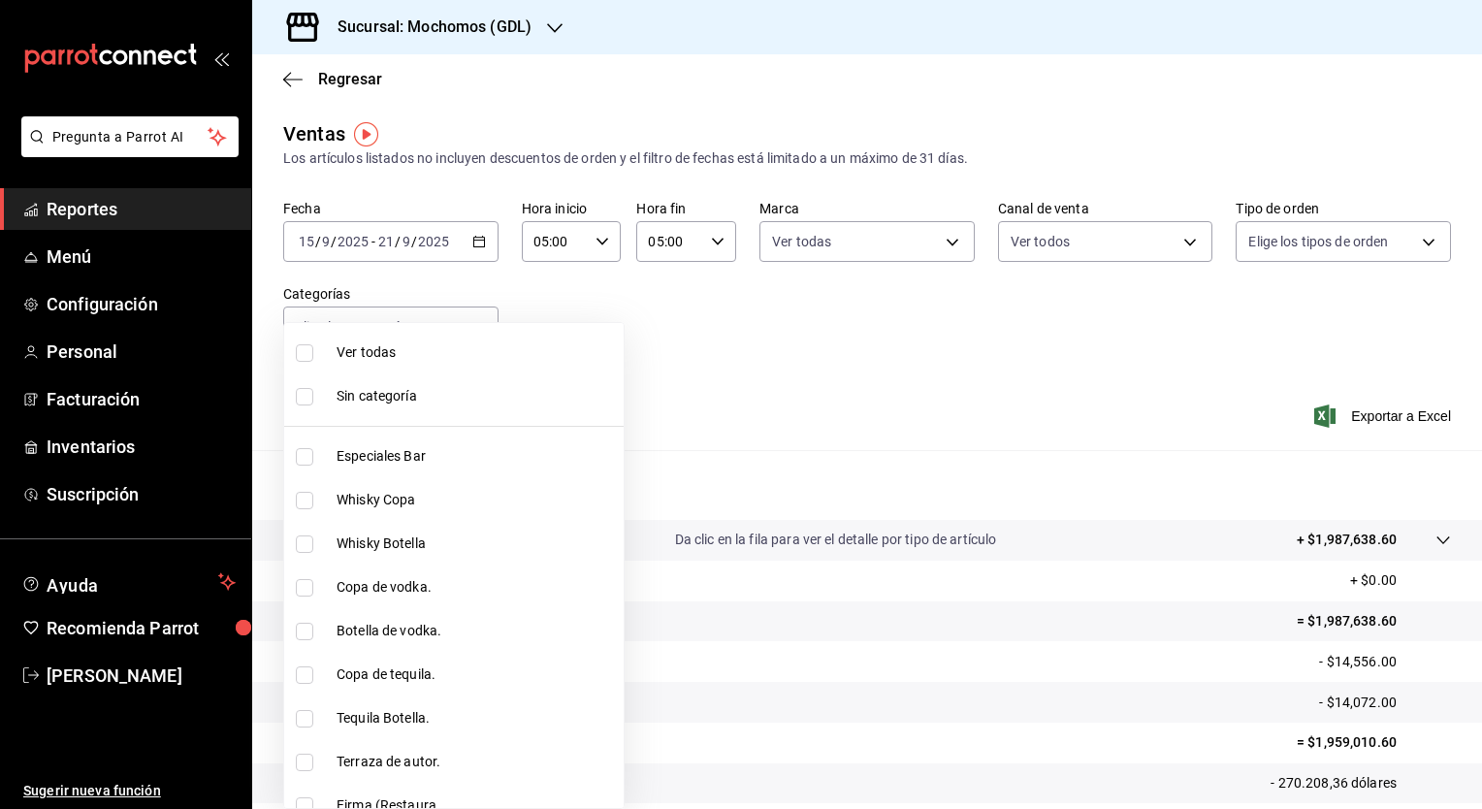
checkbox input "true"
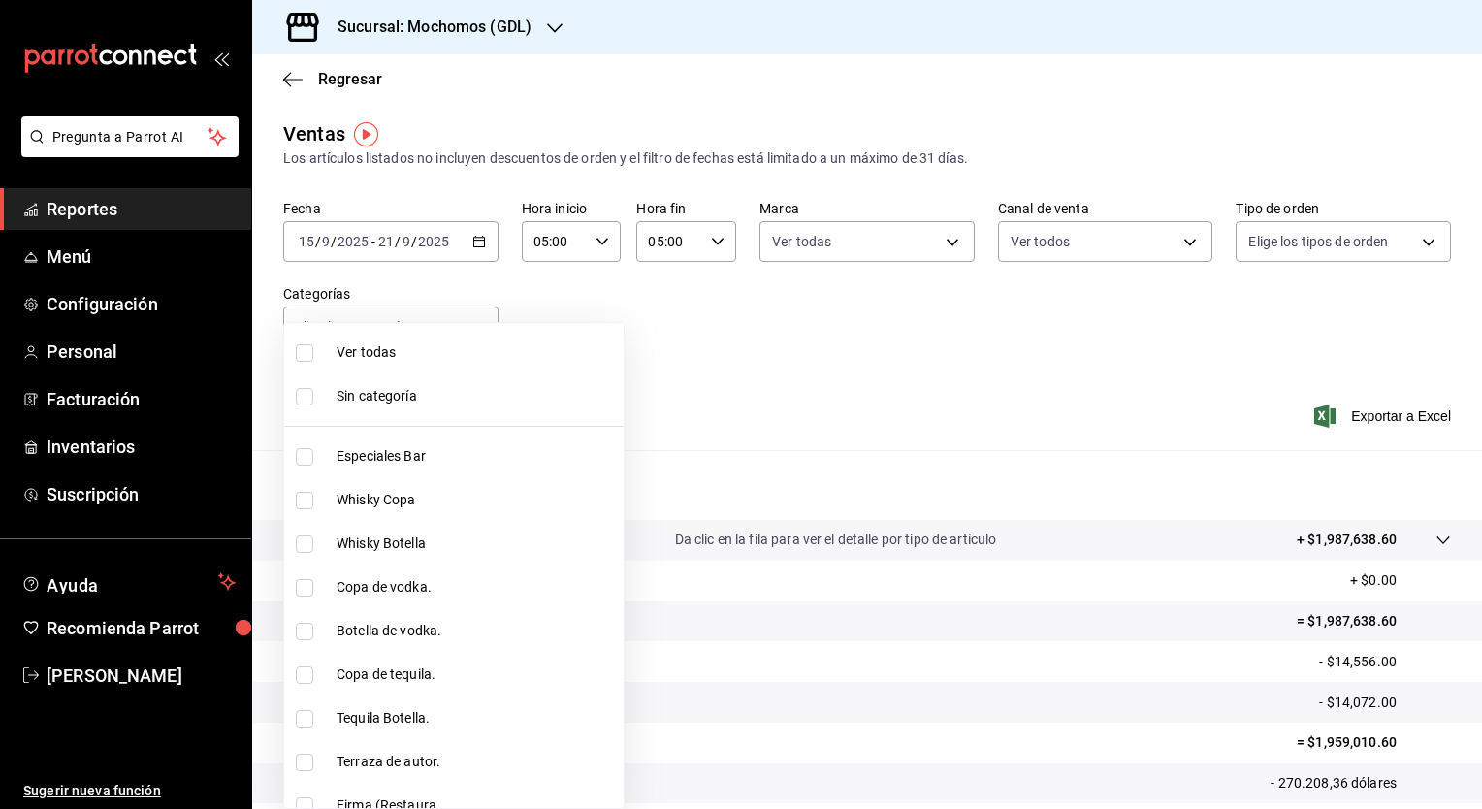
checkbox input "true"
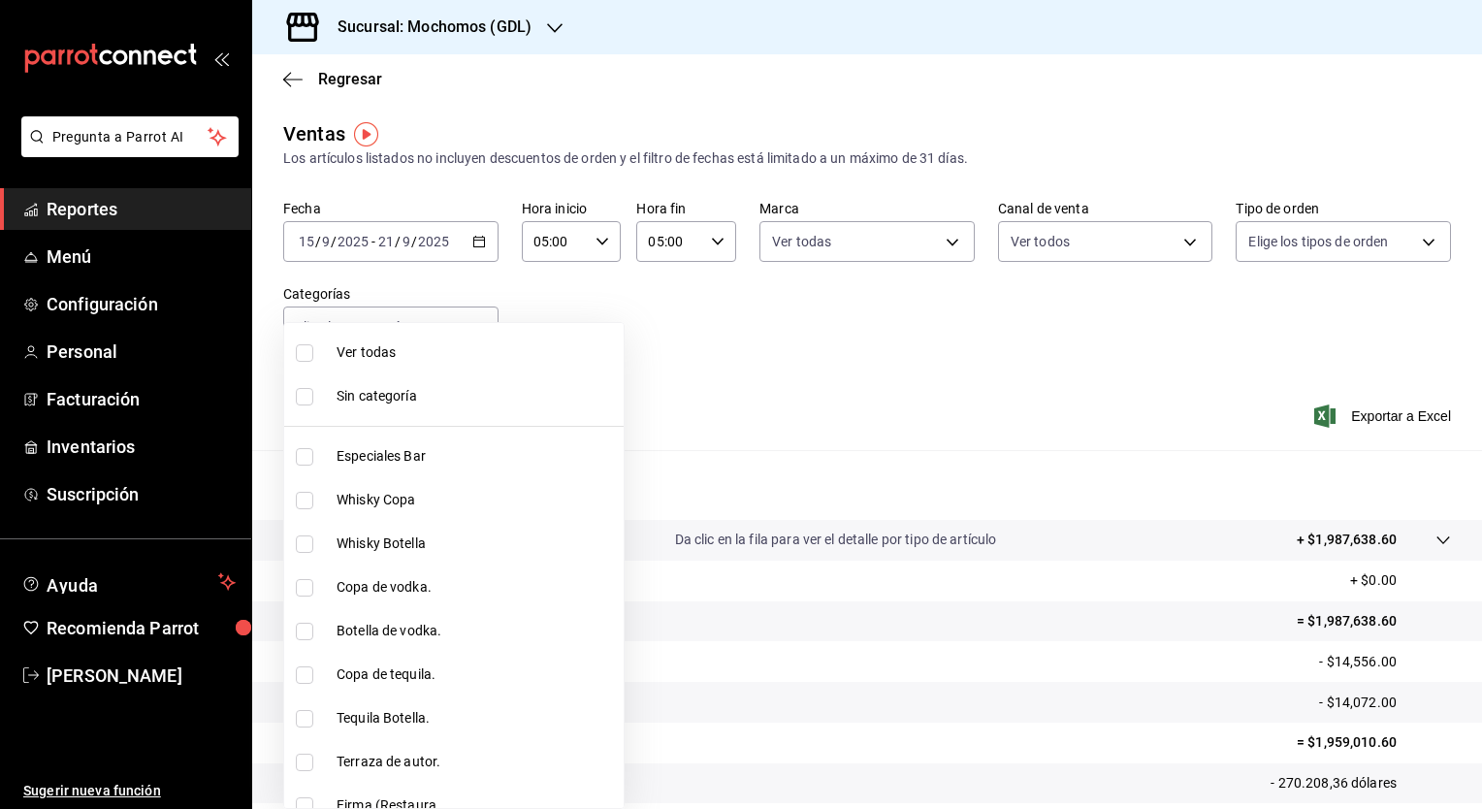
checkbox input "true"
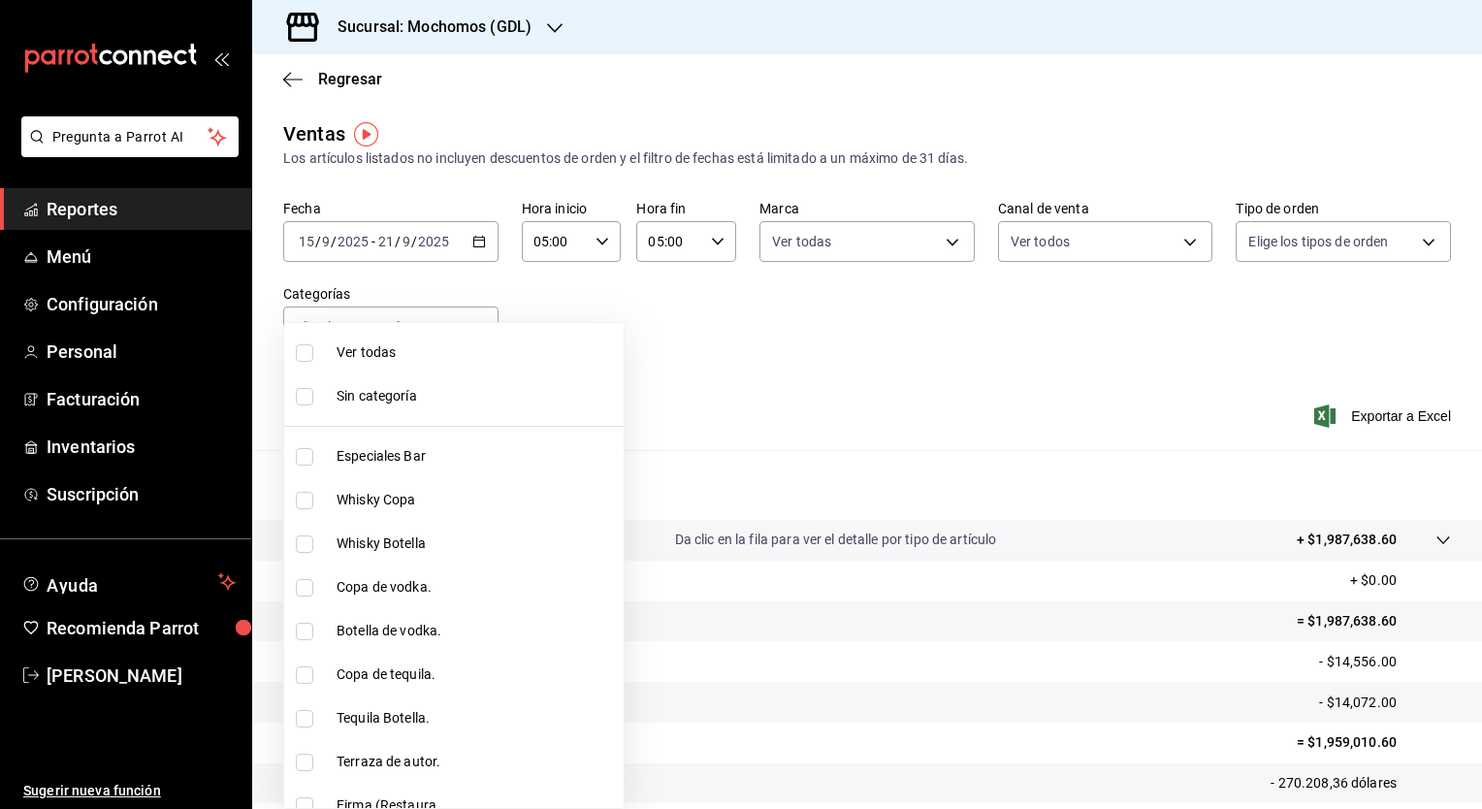
checkbox input "true"
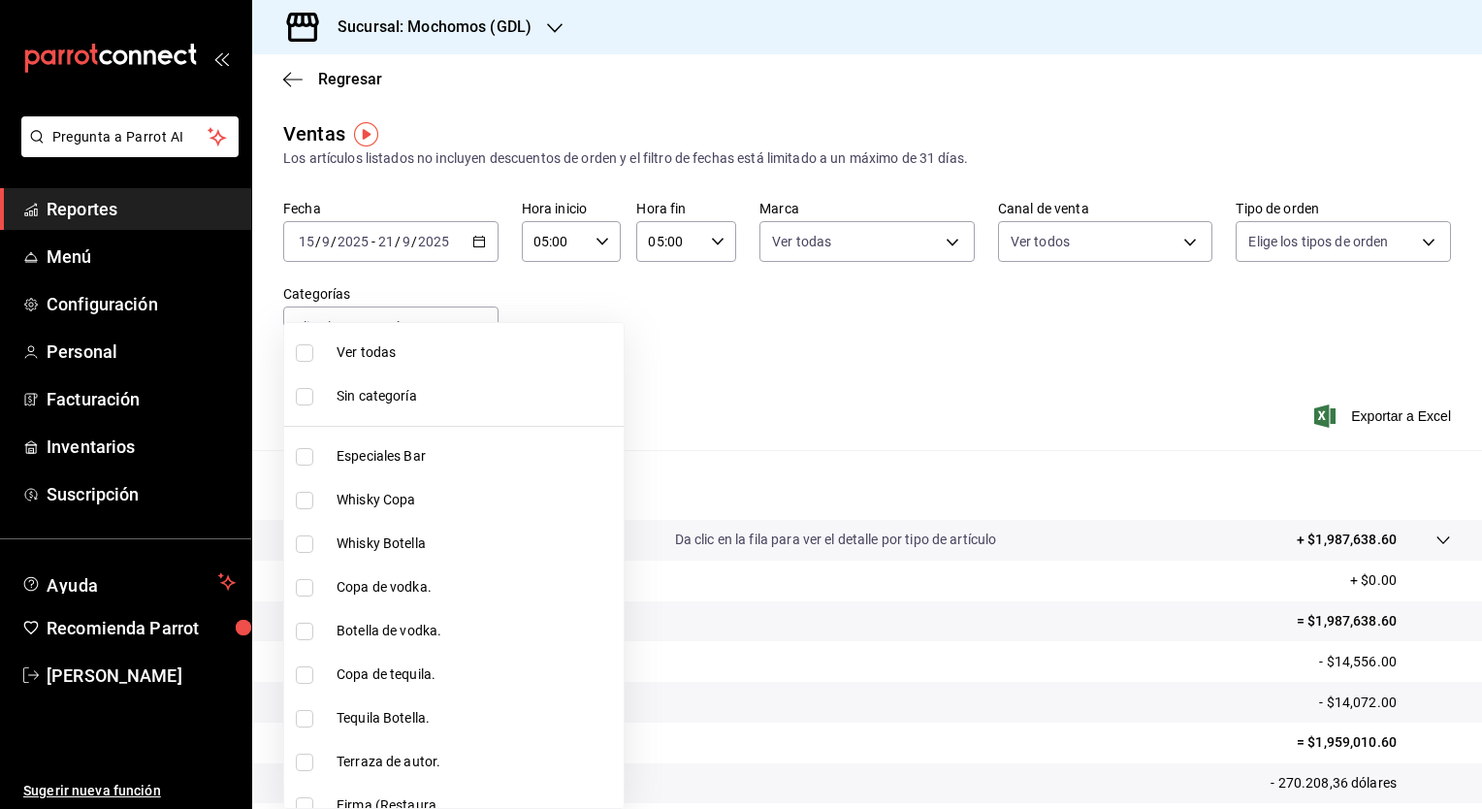
checkbox input "true"
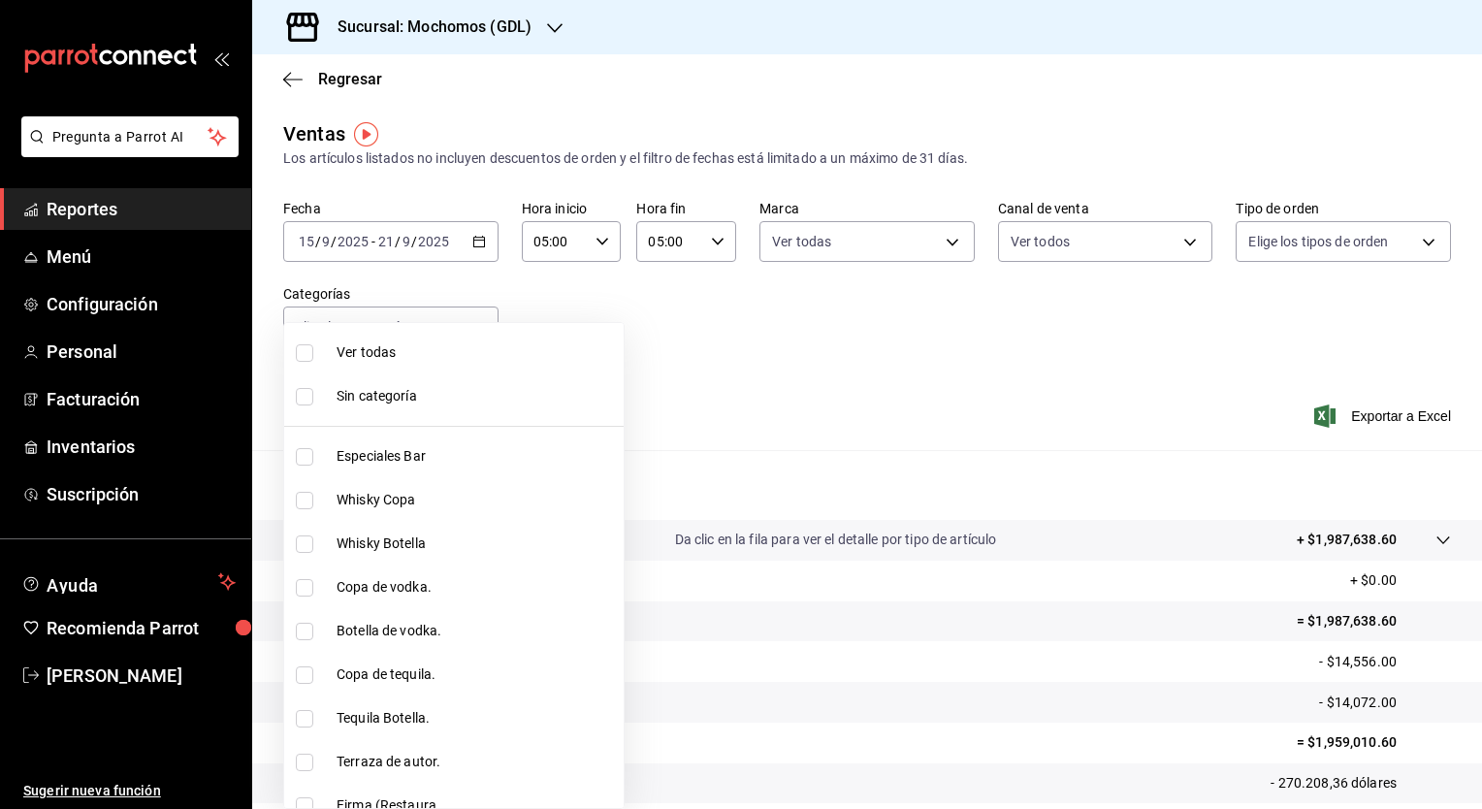
checkbox input "true"
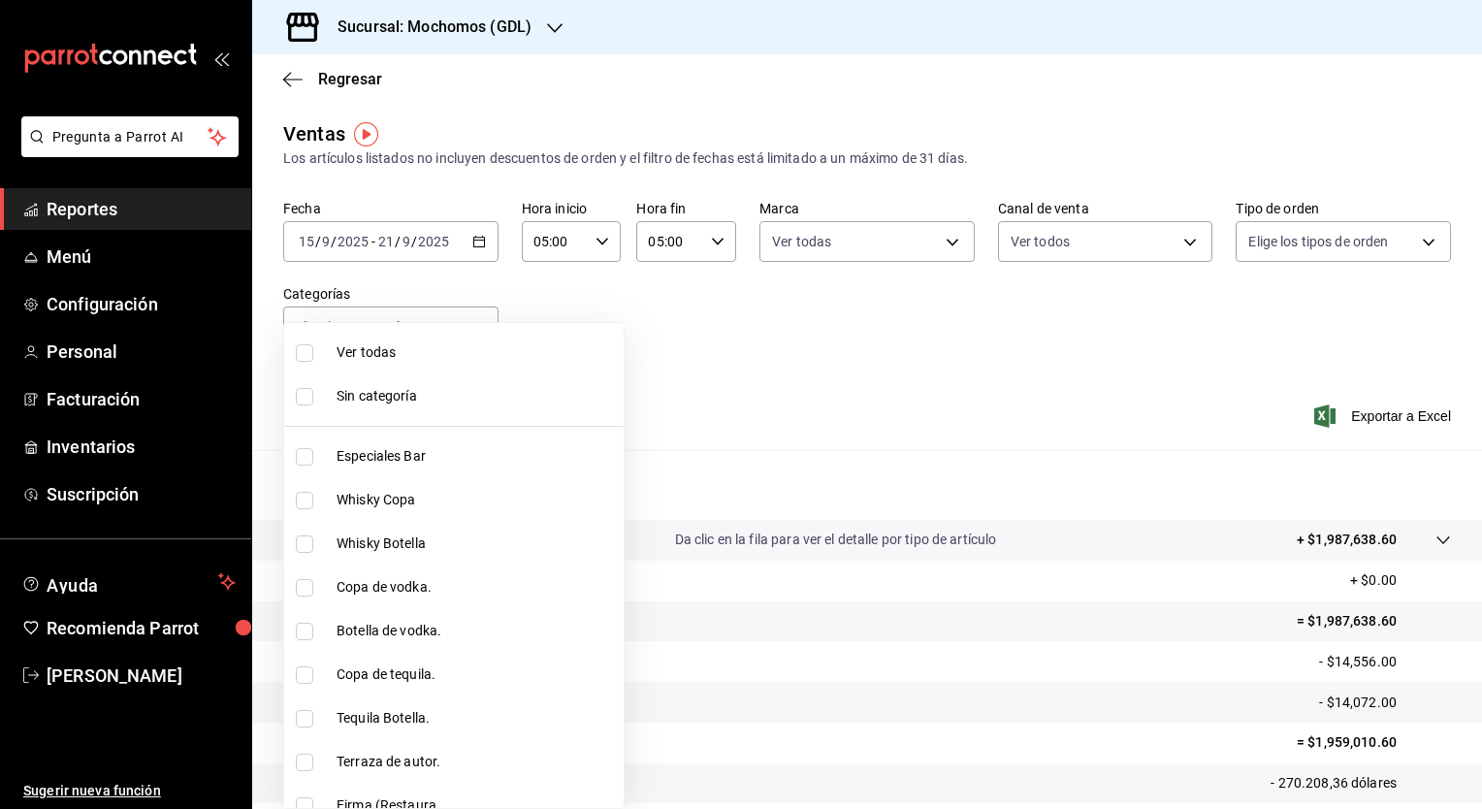
checkbox input "true"
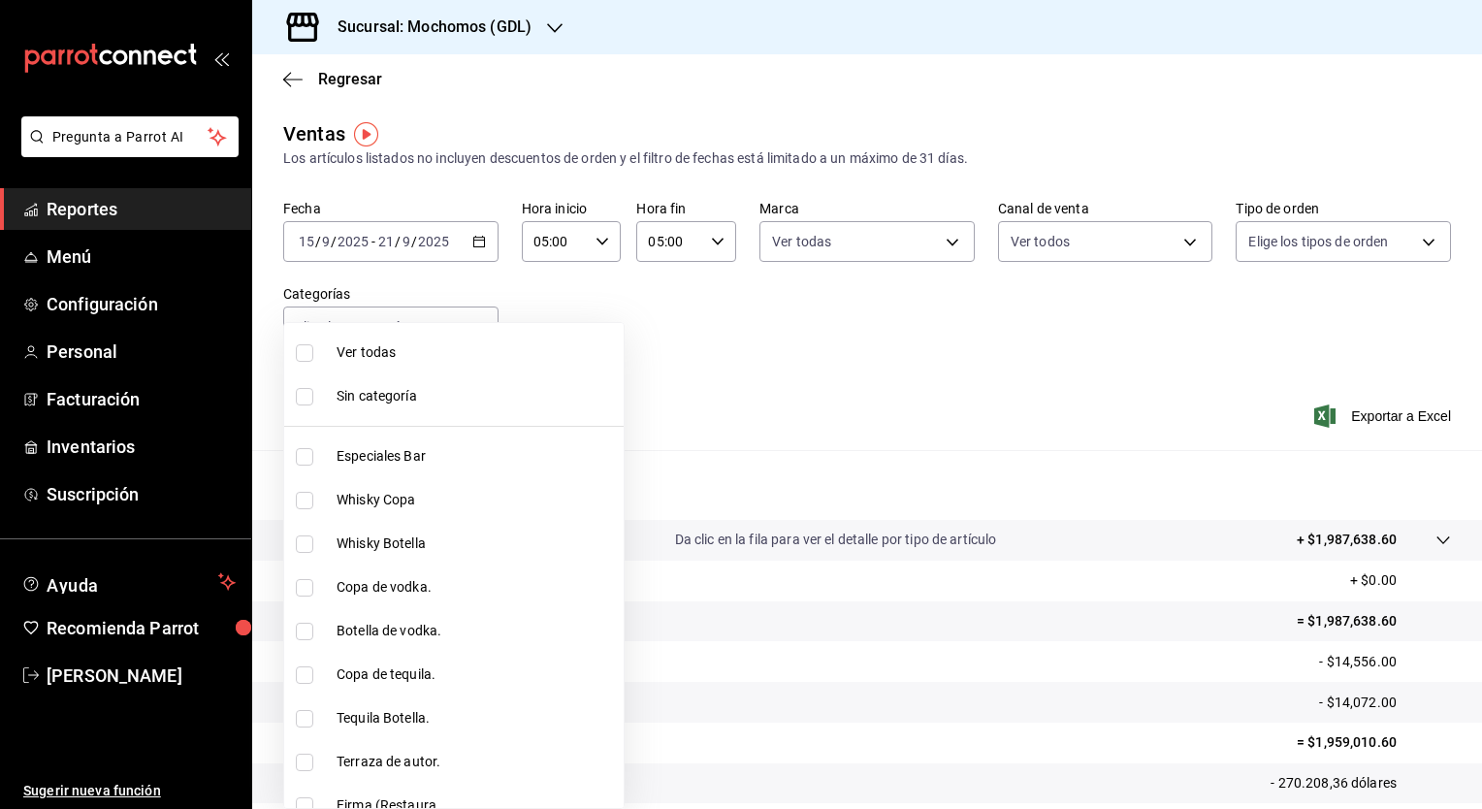
checkbox input "true"
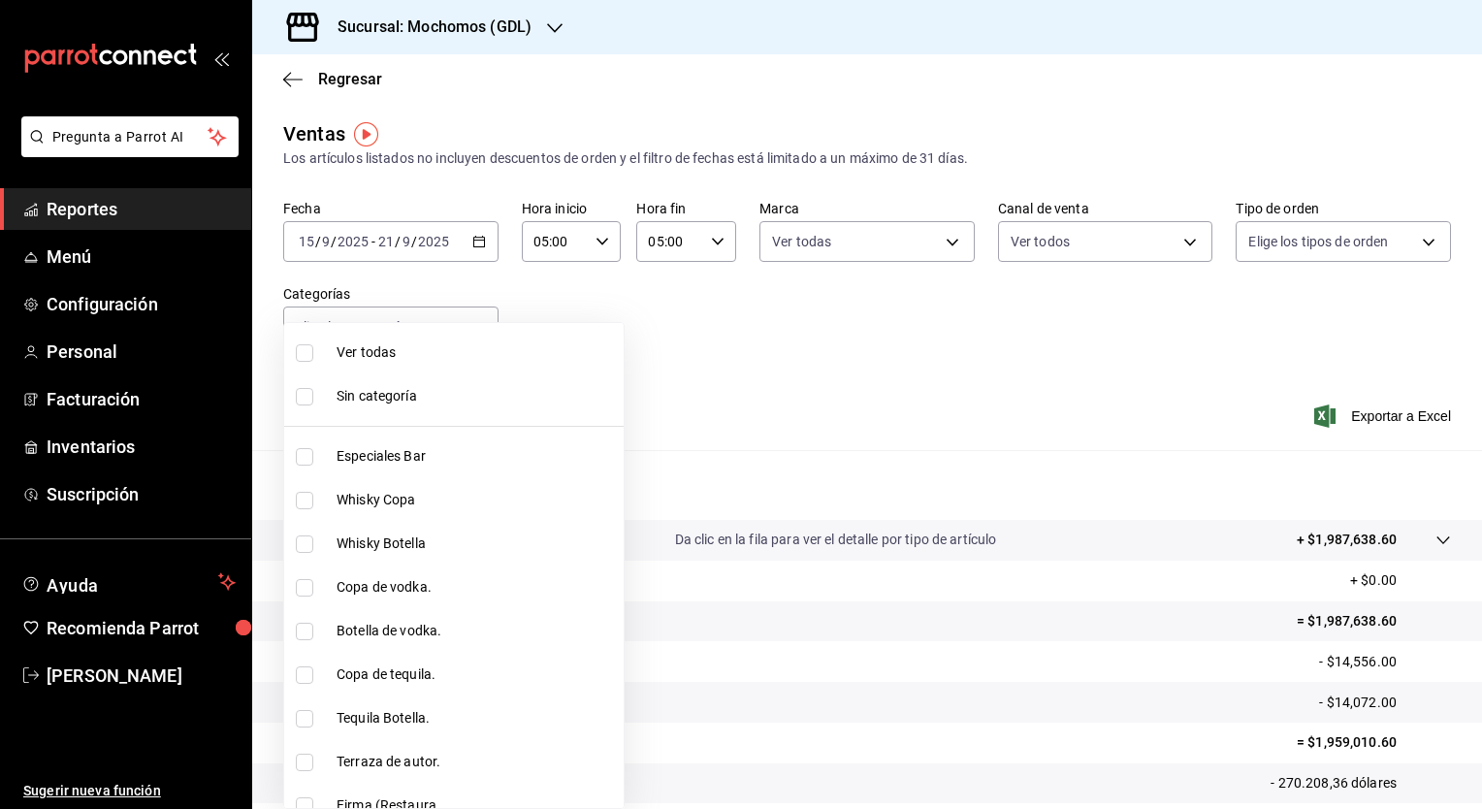
checkbox input "true"
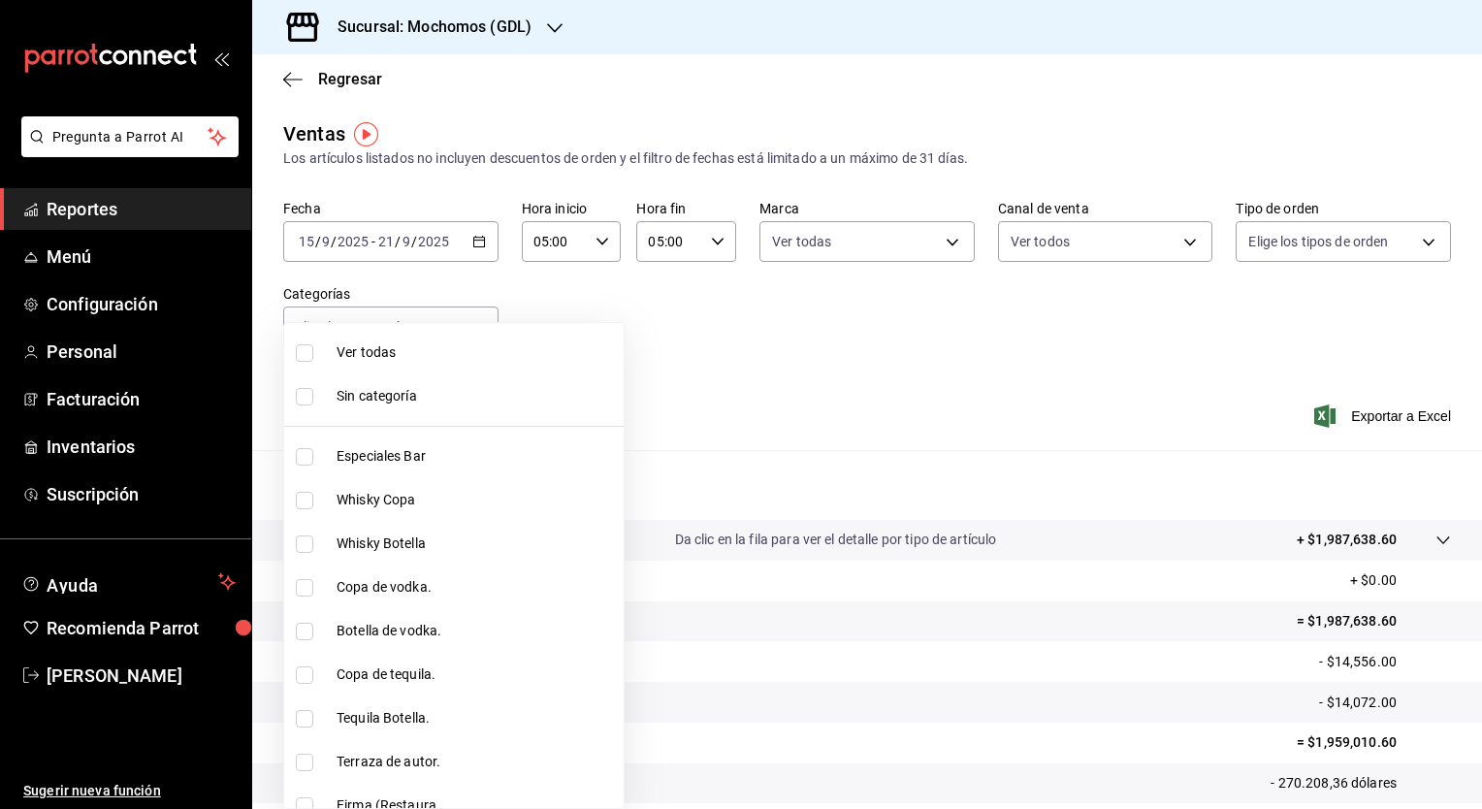
checkbox input "true"
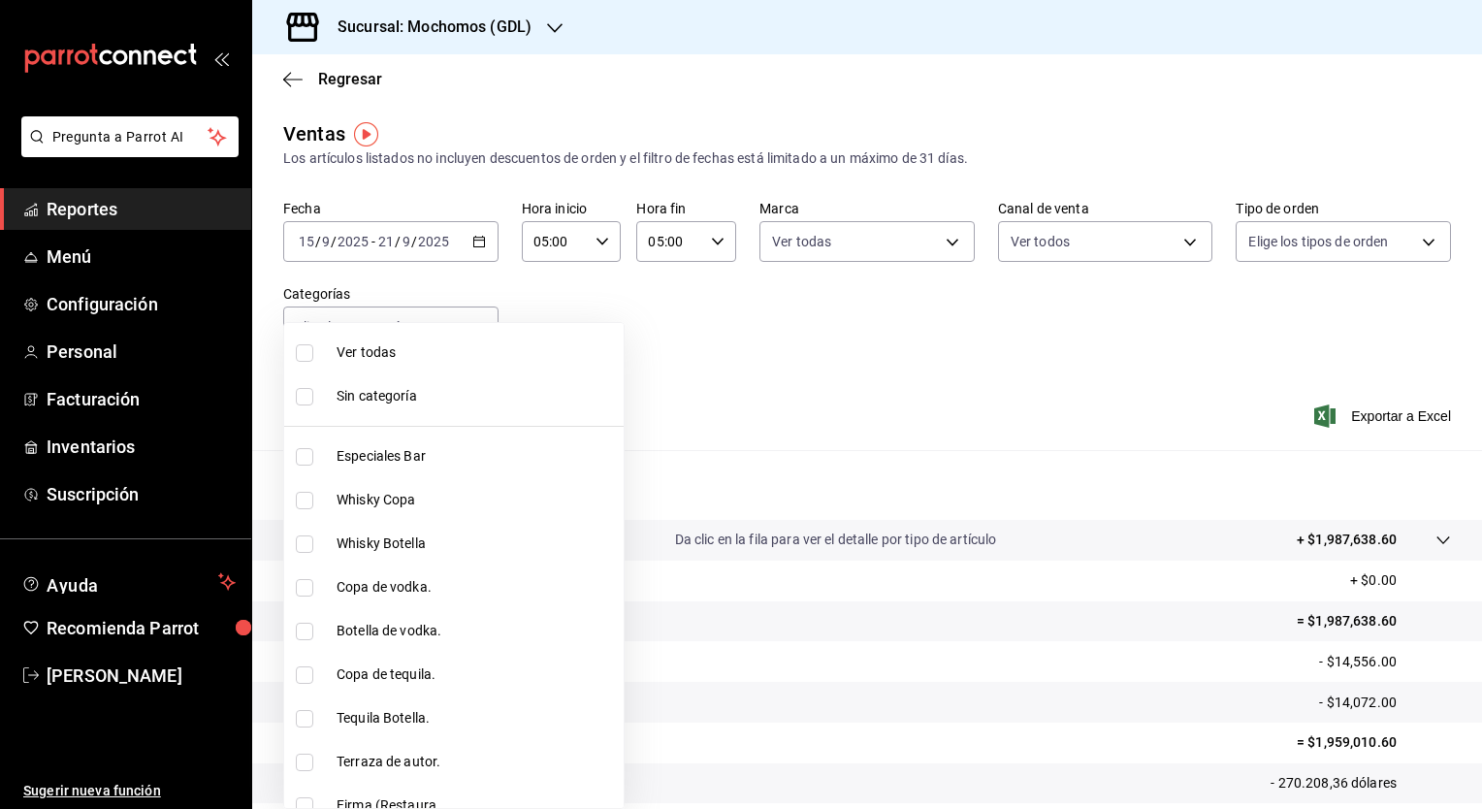
checkbox input "true"
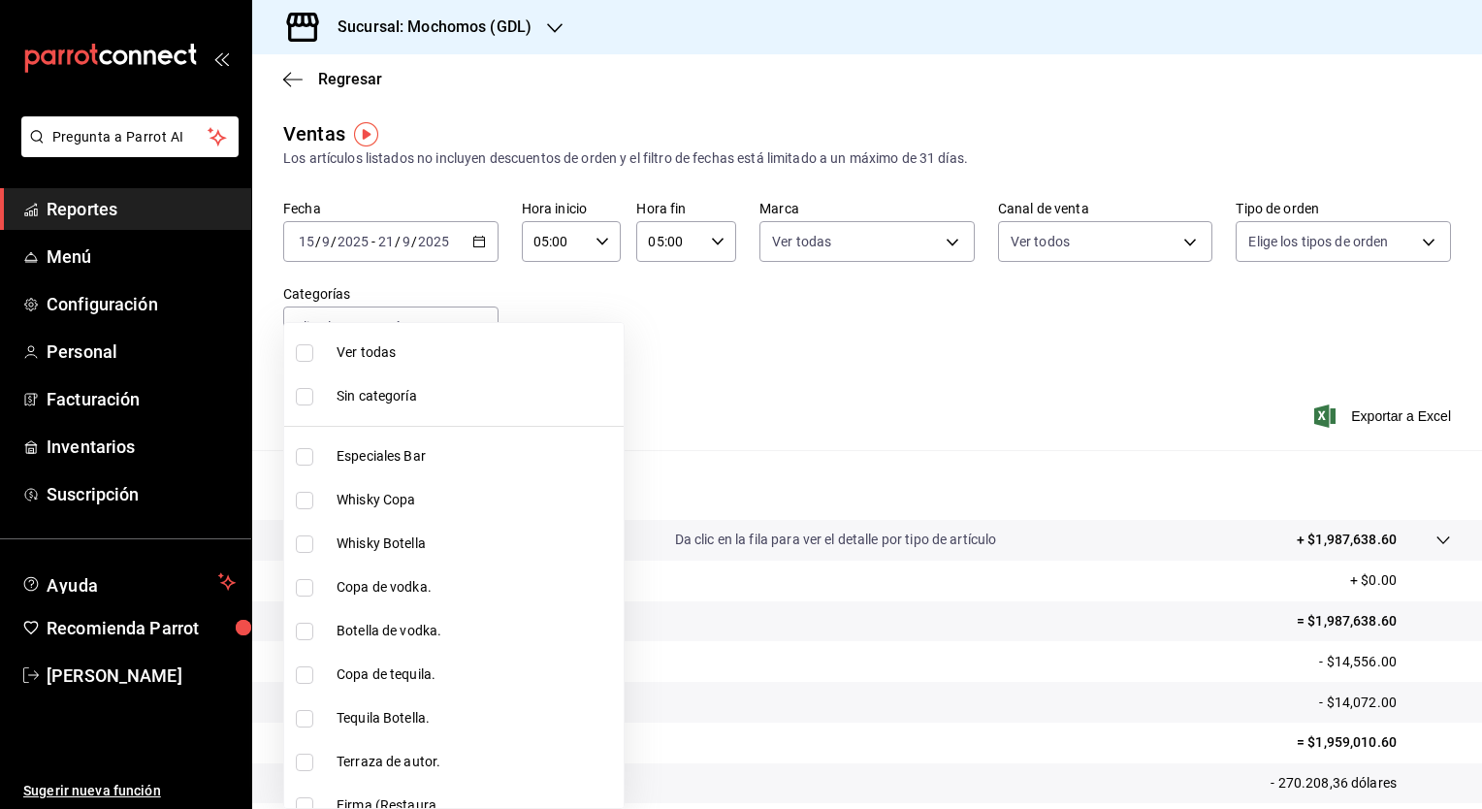
checkbox input "true"
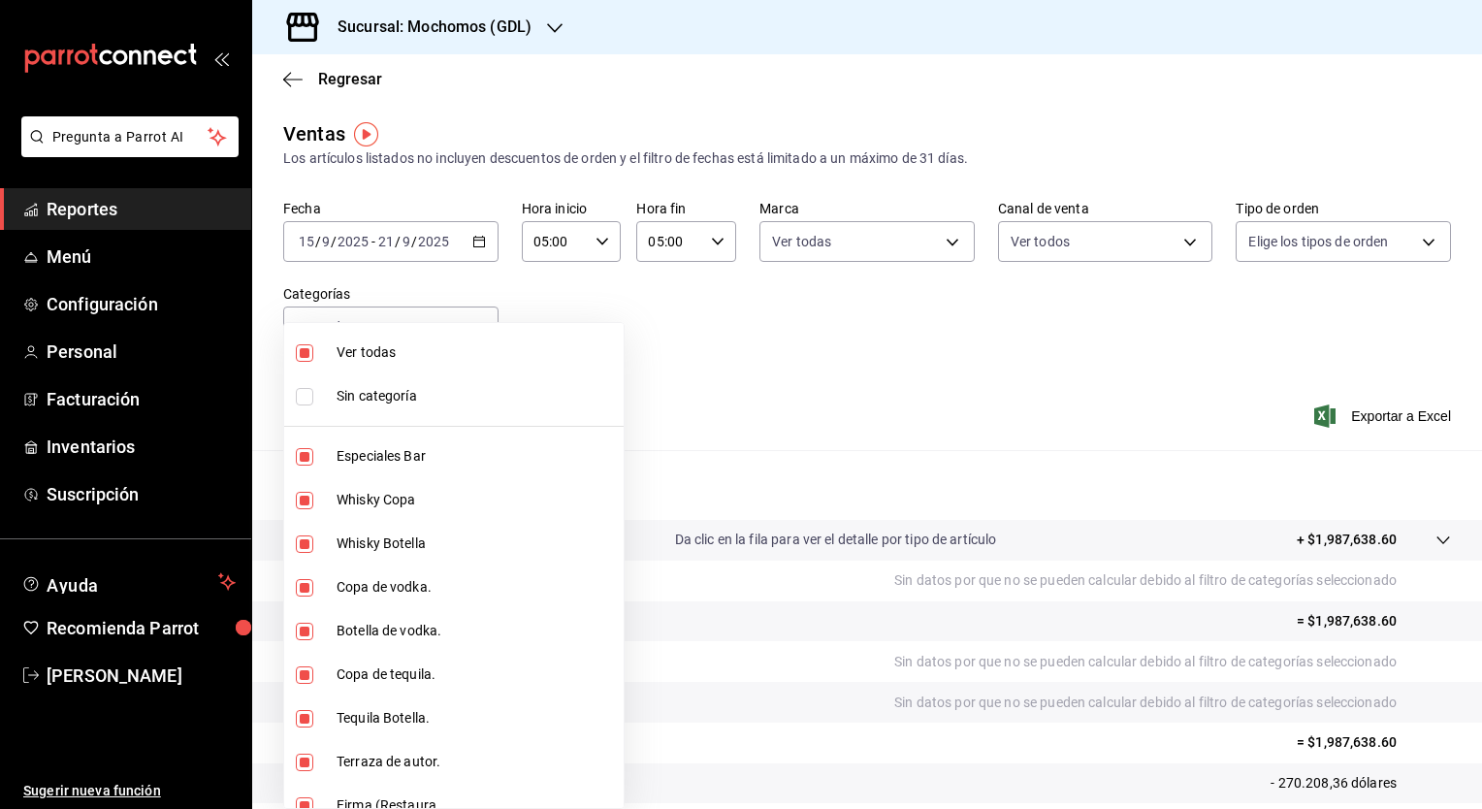
click at [744, 319] on div at bounding box center [741, 404] width 1482 height 809
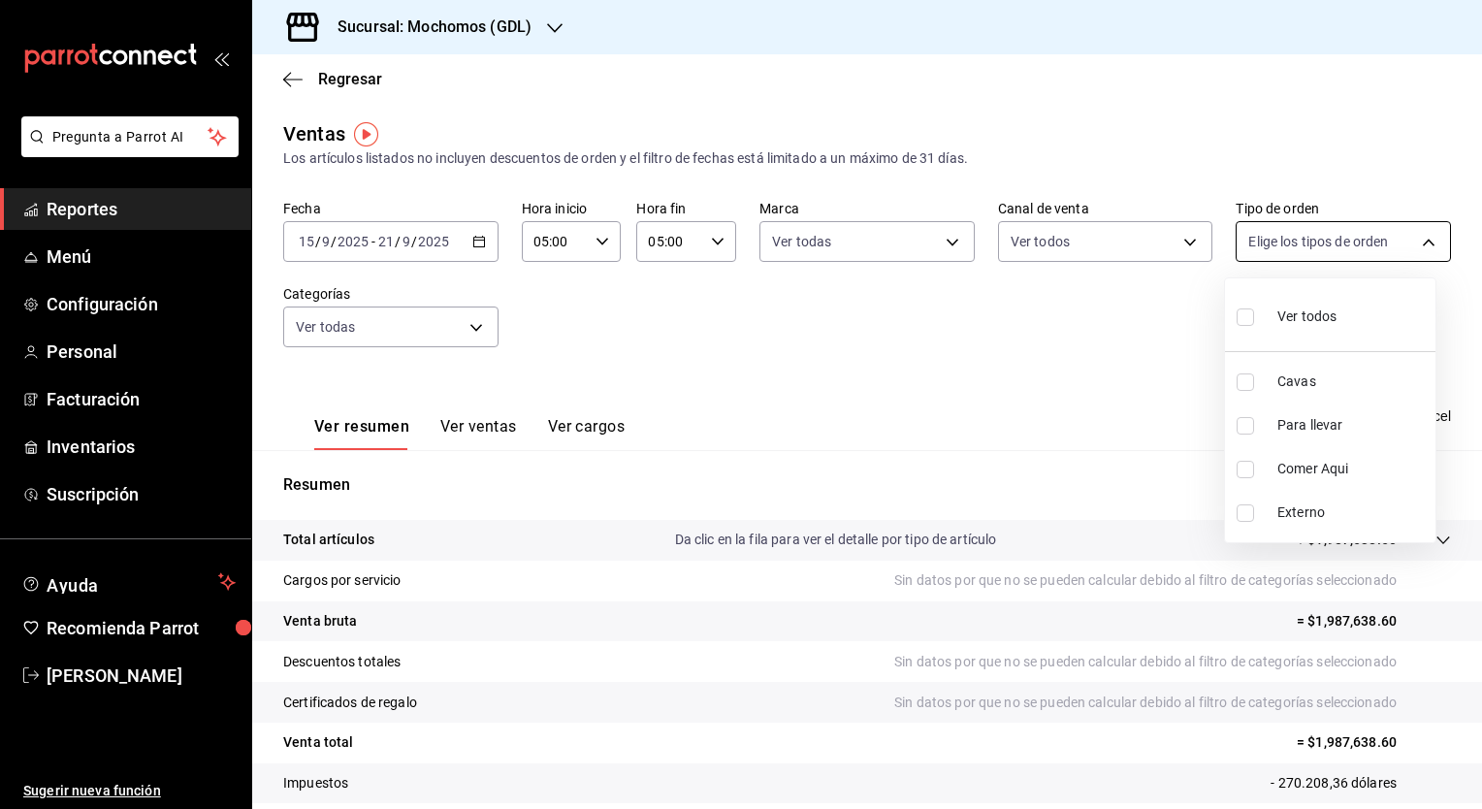
click at [1408, 226] on body "Pregunta a Parrot AI Reportes Menú Configuración Personal Facturación Inventari…" at bounding box center [741, 404] width 1482 height 809
click at [1337, 305] on li "Ver todos" at bounding box center [1330, 314] width 210 height 57
type input "c3d0baef-30c0-4718-9d76-caab43e27316,13c4cc4a-99d2-42c0-ba96-c3de8c08c13d,7b791…"
checkbox input "true"
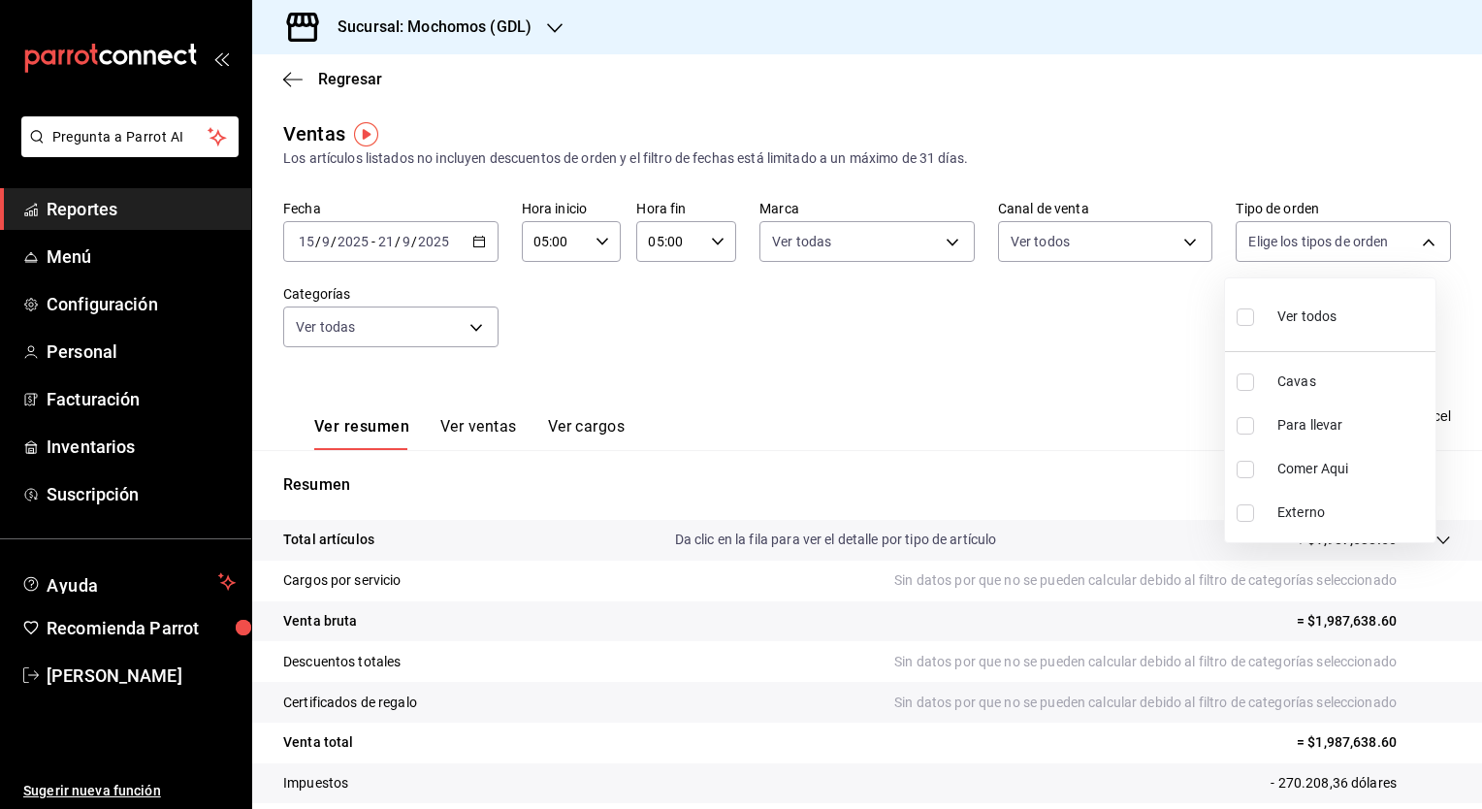
checkbox input "true"
click at [1116, 333] on div at bounding box center [741, 404] width 1482 height 809
click at [1362, 411] on font "Exportar a Excel" at bounding box center [1401, 416] width 100 height 16
